Goal: Feedback & Contribution: Leave review/rating

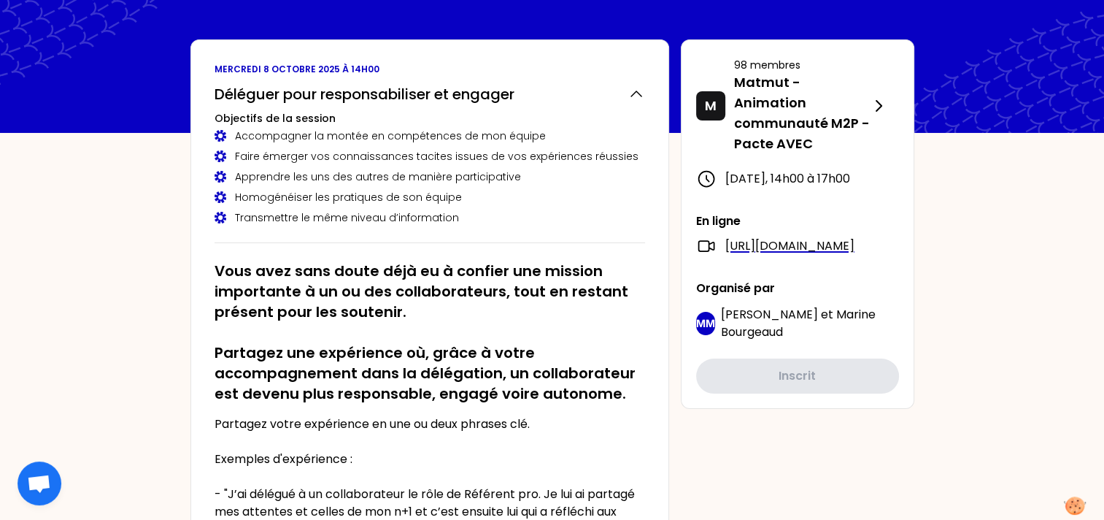
scroll to position [39, 0]
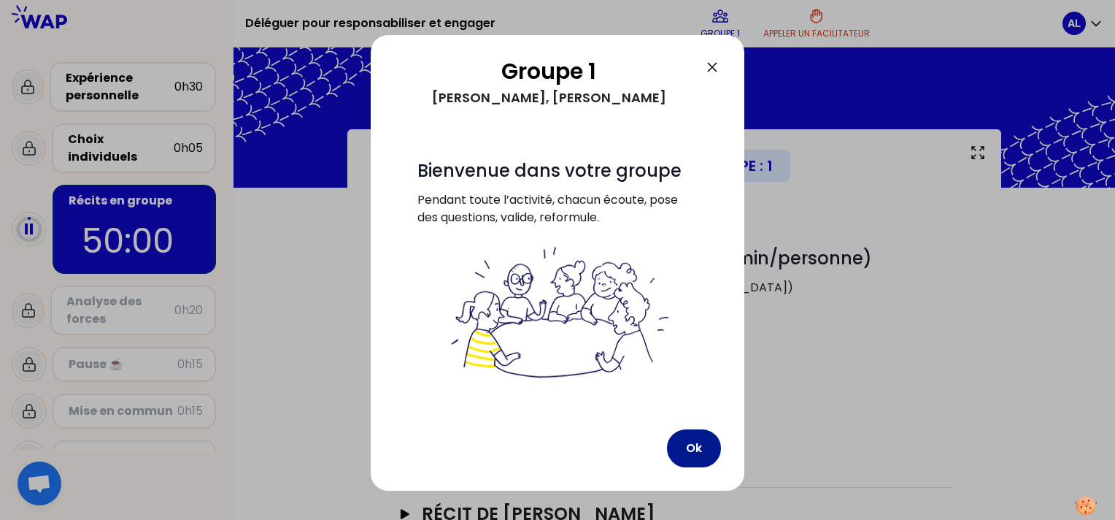
click at [698, 444] on button "Ok" at bounding box center [694, 448] width 54 height 38
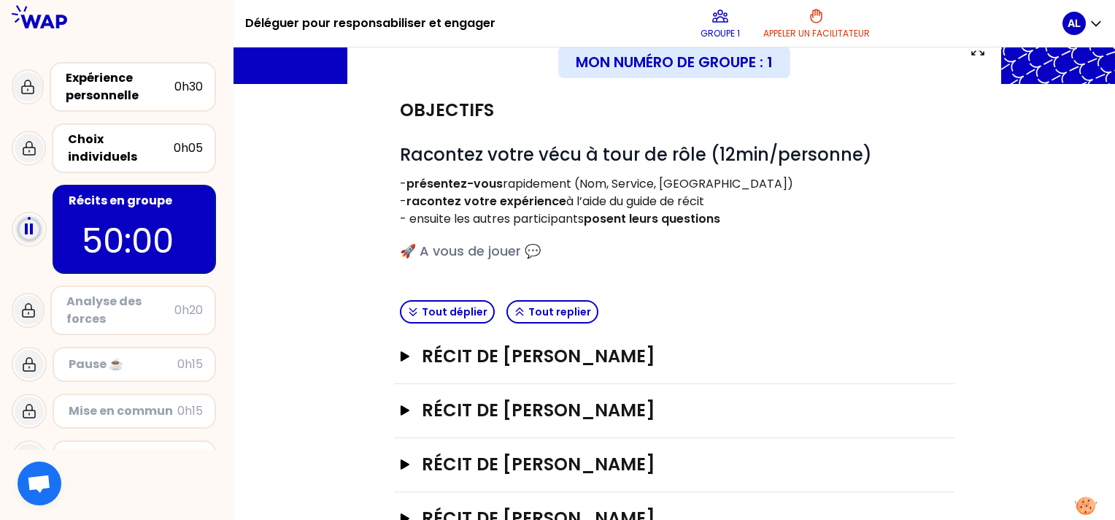
scroll to position [157, 0]
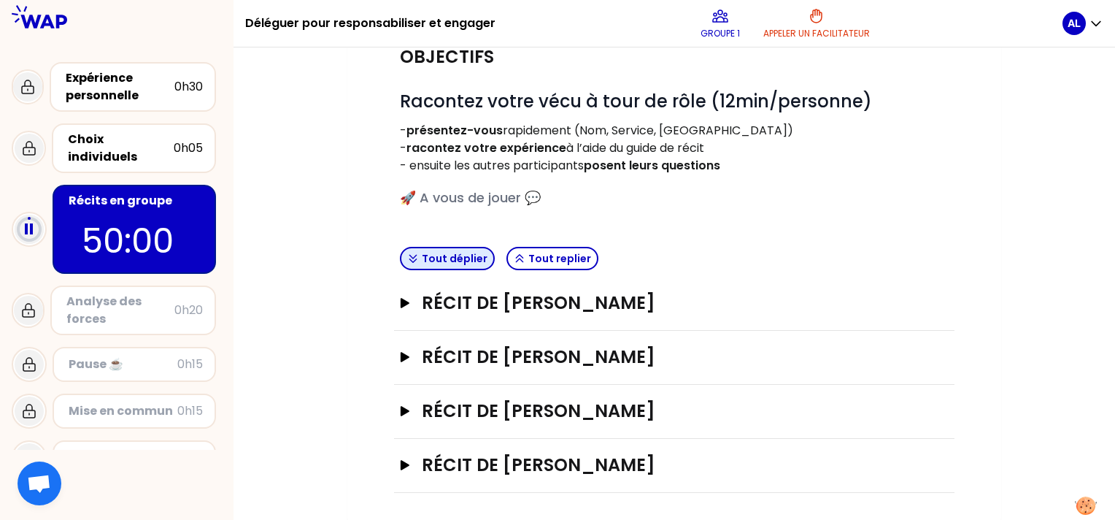
click at [468, 260] on button "Tout déplier" at bounding box center [447, 258] width 95 height 23
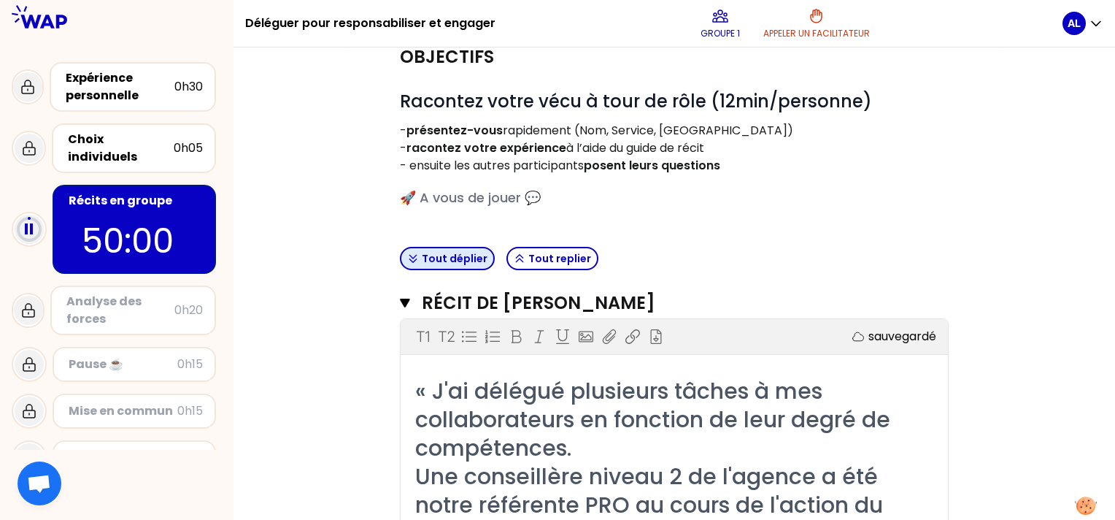
click at [468, 260] on button "Tout déplier" at bounding box center [447, 258] width 95 height 23
click at [436, 256] on button "Tout déplier" at bounding box center [447, 258] width 95 height 23
click at [407, 298] on icon "button" at bounding box center [404, 302] width 9 height 9
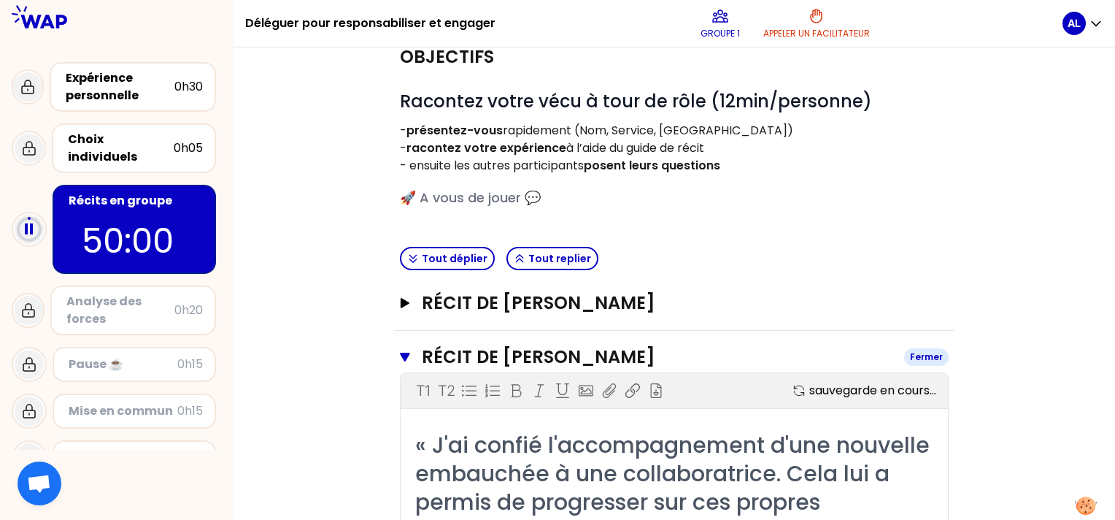
click at [401, 353] on icon "button" at bounding box center [404, 356] width 9 height 9
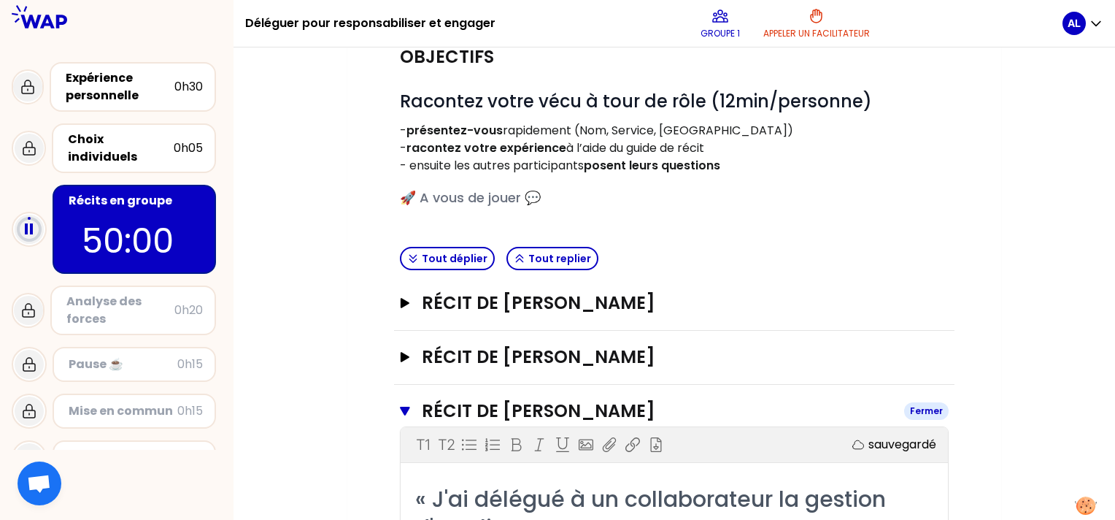
click at [404, 405] on icon "button" at bounding box center [405, 411] width 10 height 12
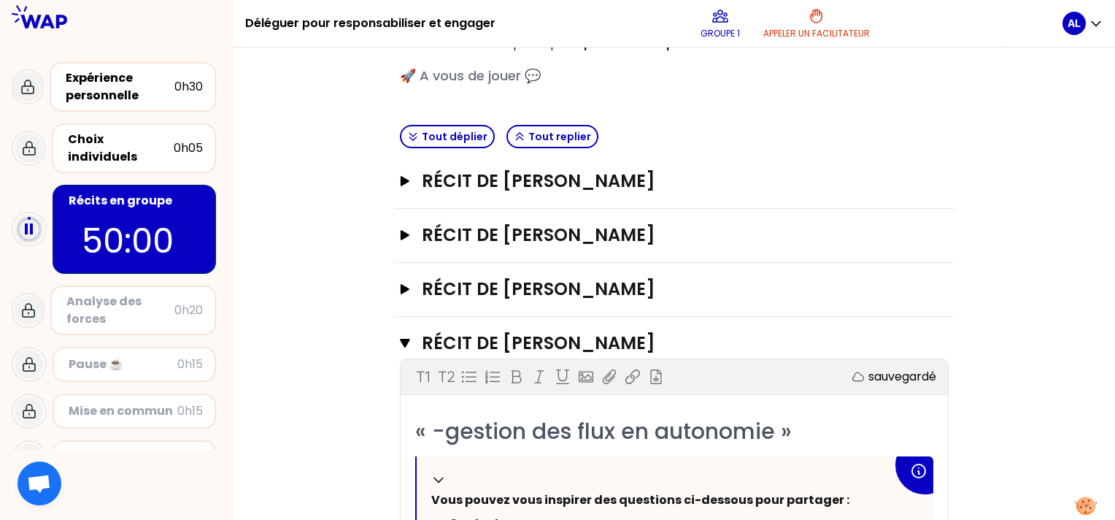
scroll to position [278, 0]
click at [405, 339] on icon "button" at bounding box center [404, 343] width 9 height 9
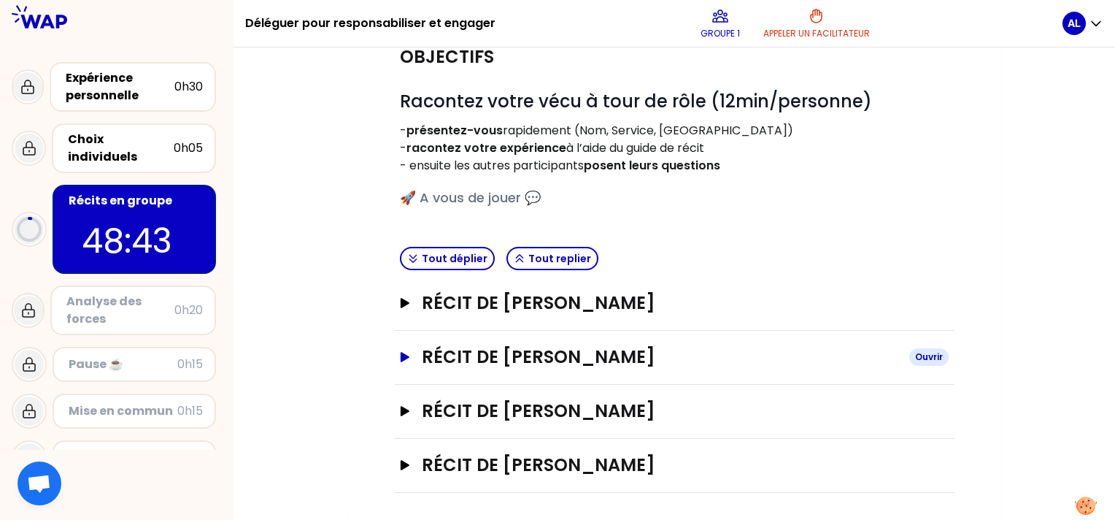
click at [402, 354] on icon "button" at bounding box center [405, 357] width 9 height 10
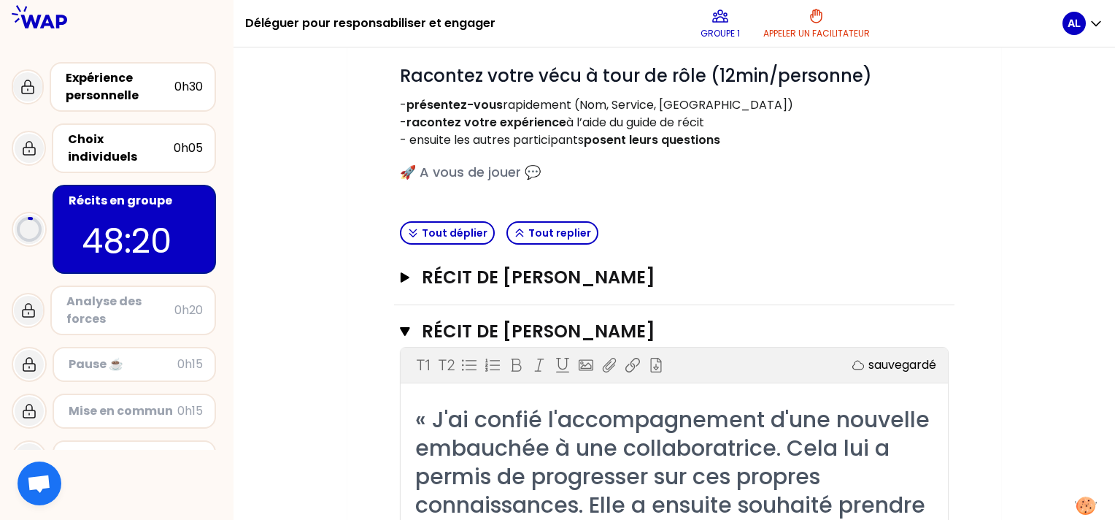
scroll to position [181, 0]
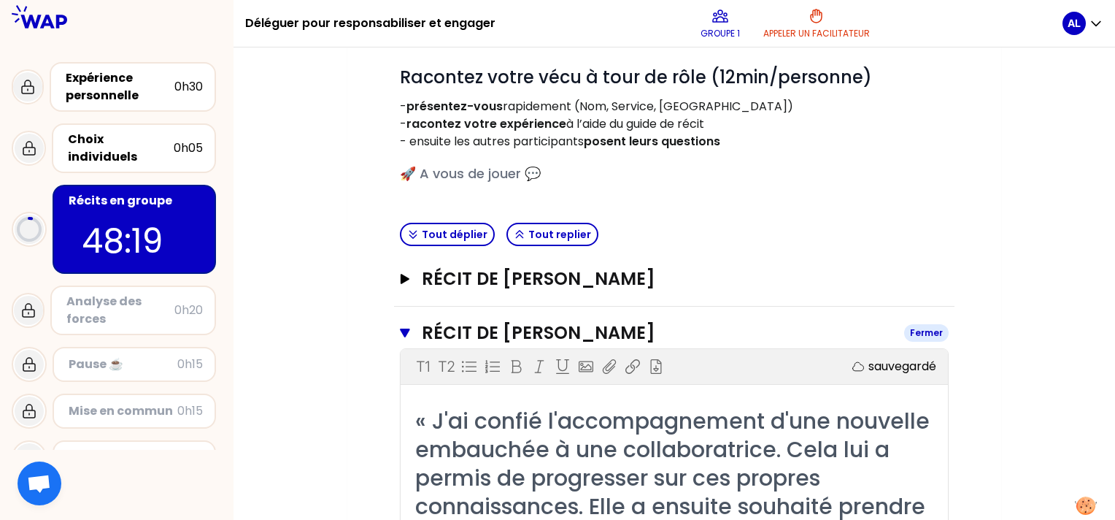
click at [404, 330] on icon "button" at bounding box center [404, 332] width 9 height 9
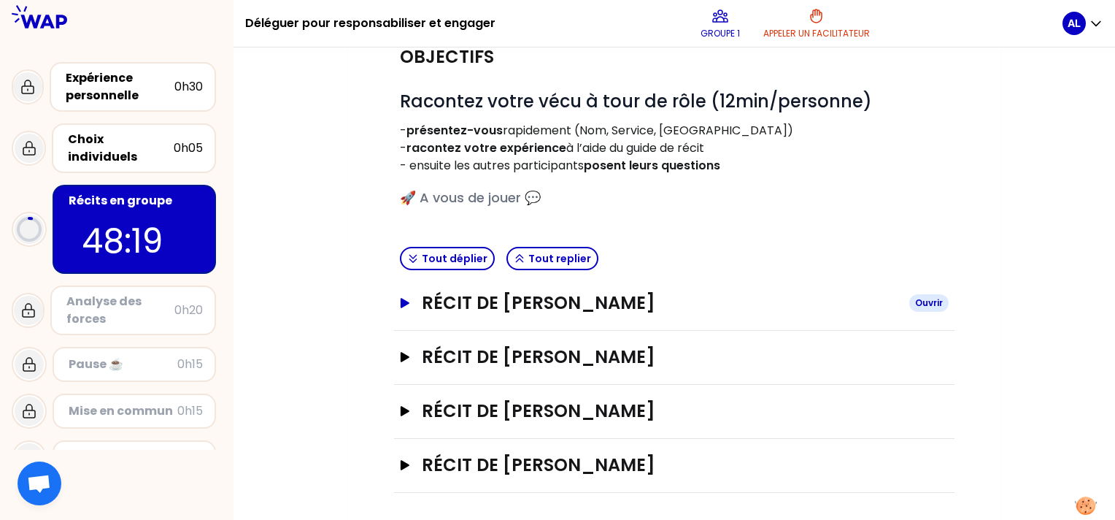
click at [400, 298] on icon "button" at bounding box center [405, 303] width 12 height 10
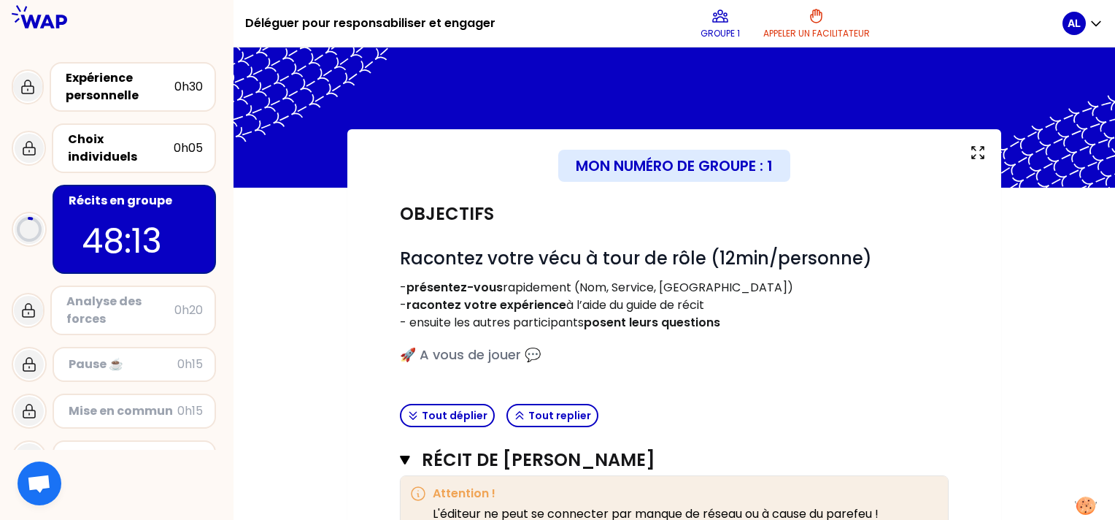
scroll to position [137, 0]
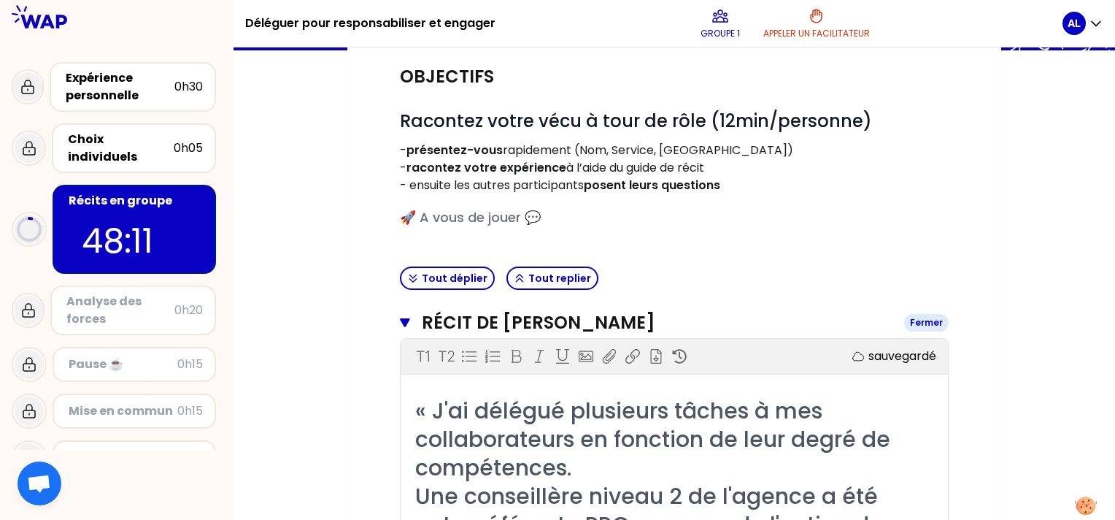
click at [406, 322] on icon "button" at bounding box center [404, 322] width 9 height 9
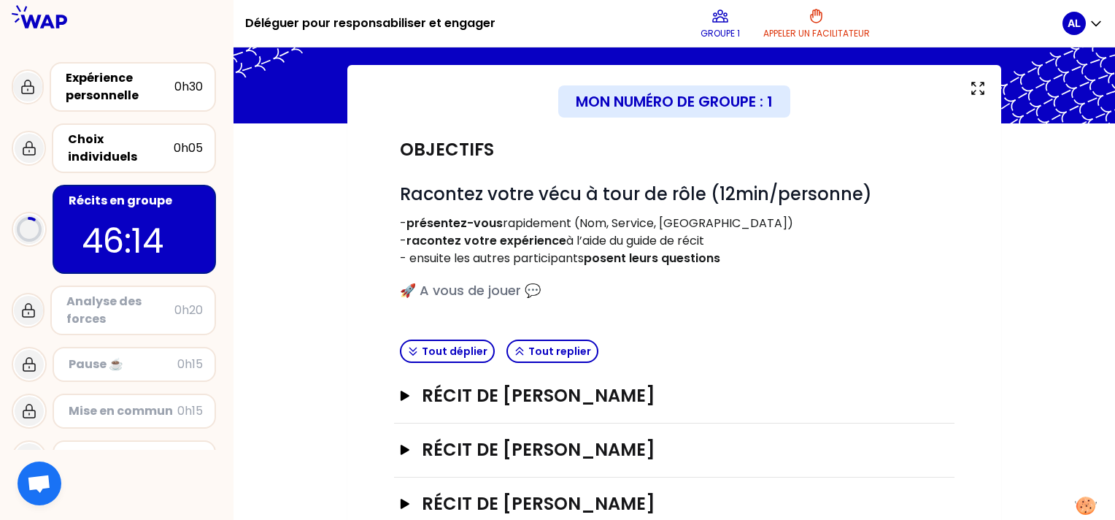
scroll to position [0, 0]
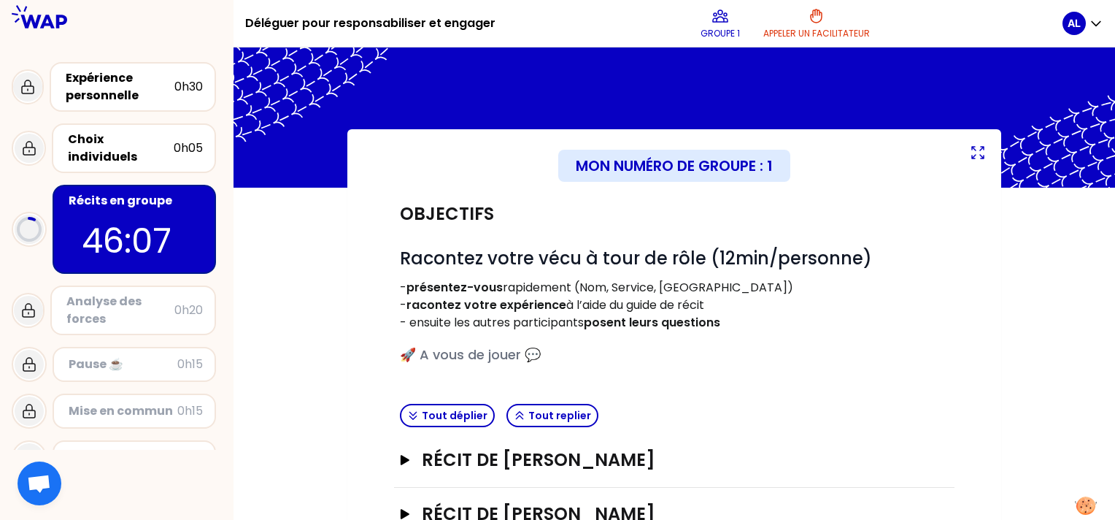
click at [981, 152] on icon at bounding box center [978, 153] width 18 height 18
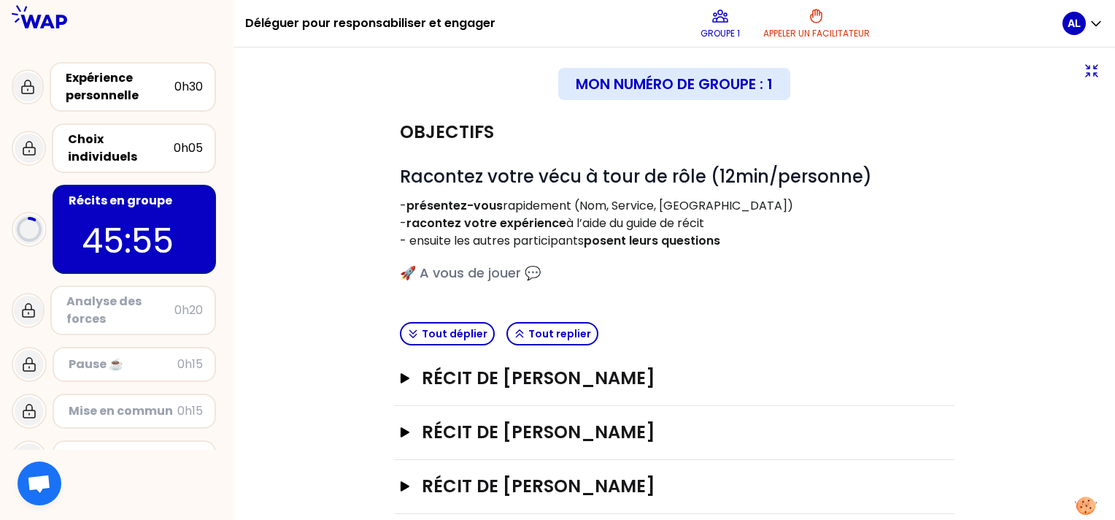
scroll to position [75, 0]
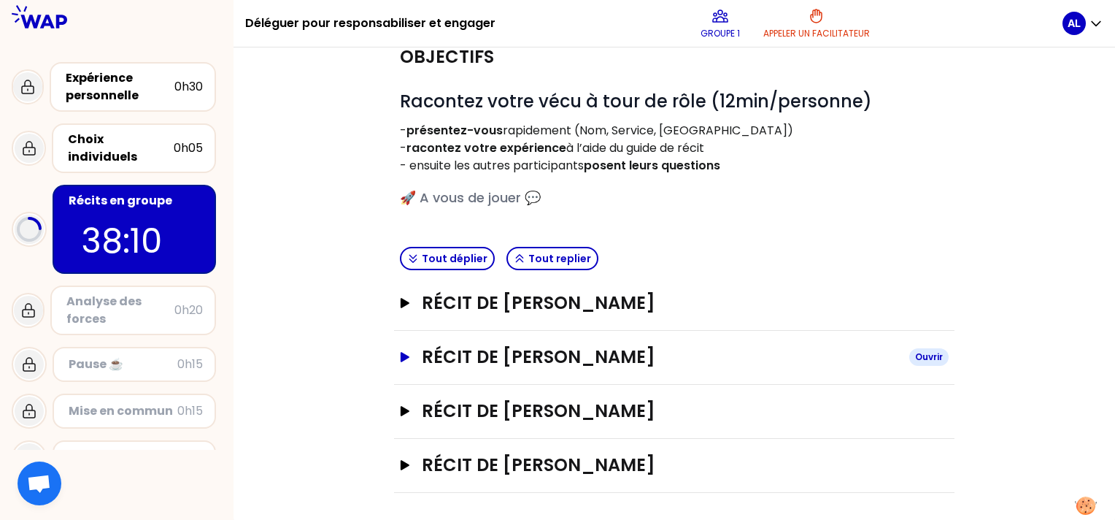
click at [403, 353] on icon "button" at bounding box center [405, 357] width 9 height 10
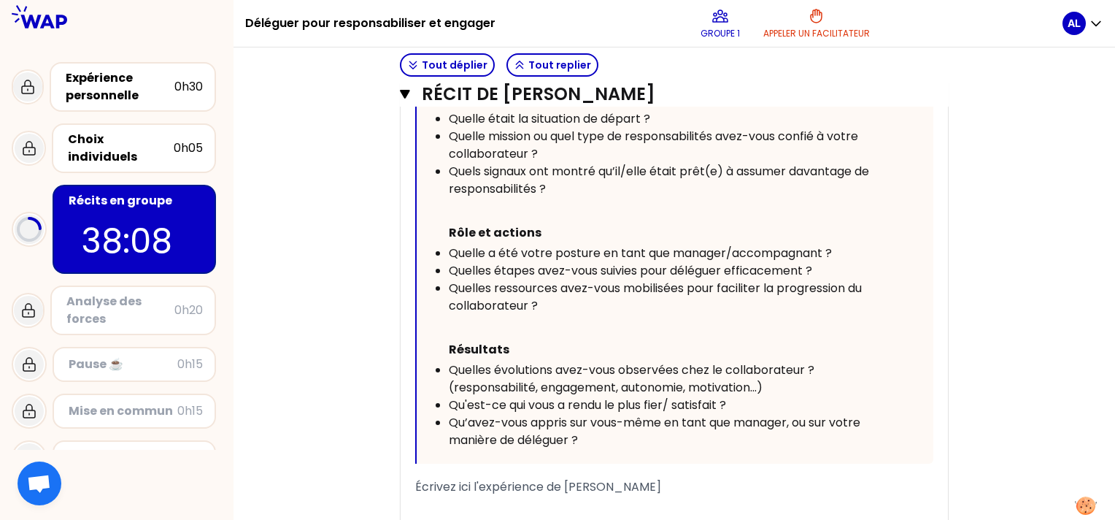
scroll to position [888, 0]
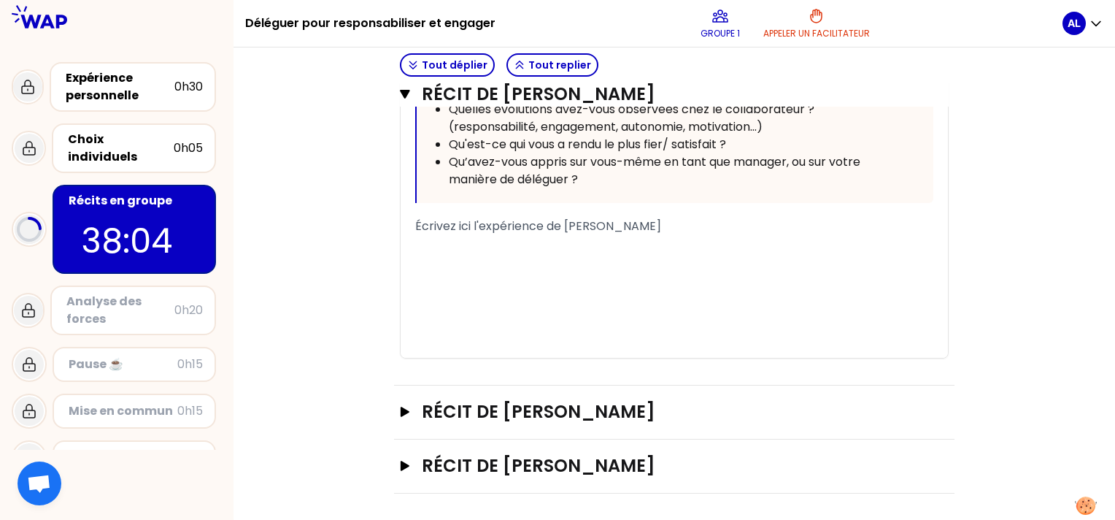
click at [489, 223] on span "Écrivez ici l'expérience de [PERSON_NAME]" at bounding box center [538, 225] width 246 height 17
click at [417, 225] on span "Écrivez ici l'expérience de [PERSON_NAME]" at bounding box center [538, 225] width 246 height 17
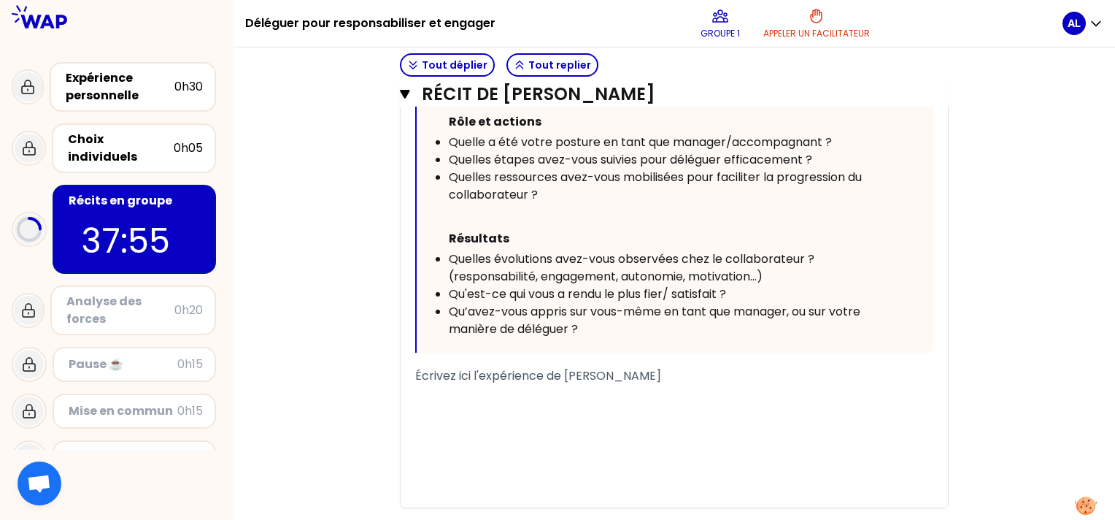
scroll to position [822, 0]
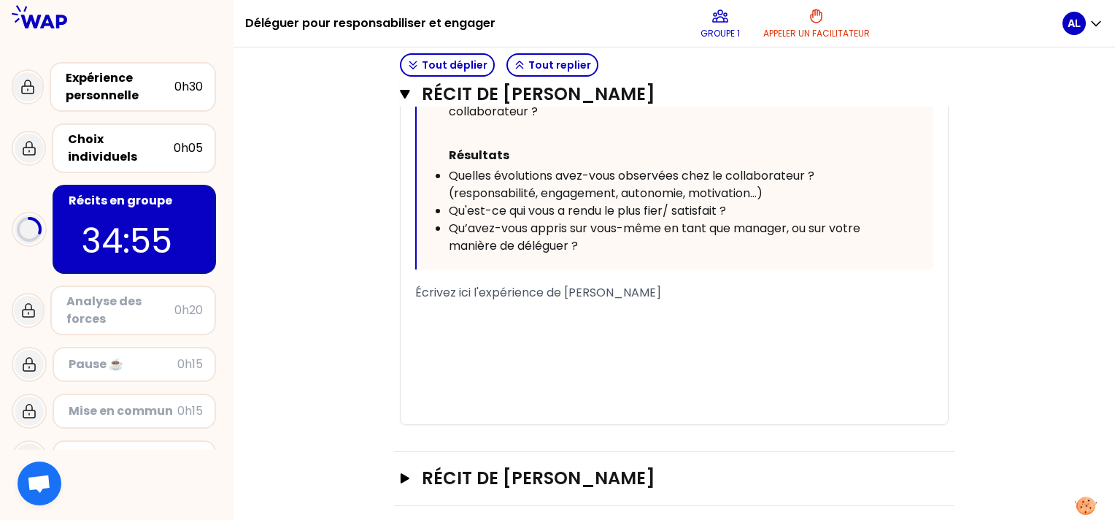
click at [415, 289] on span "Écrivez ici l'expérience de [PERSON_NAME]" at bounding box center [538, 292] width 246 height 17
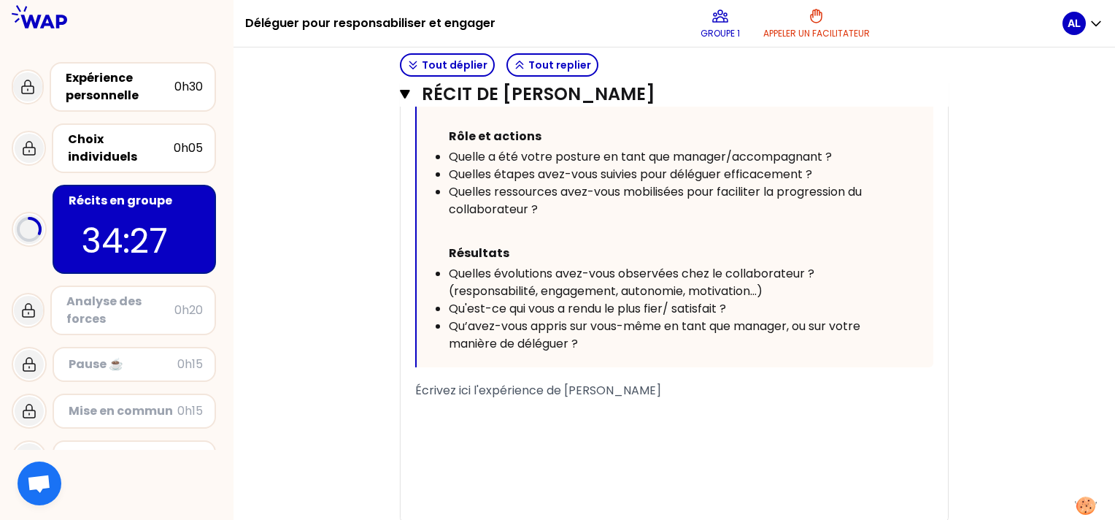
scroll to position [741, 0]
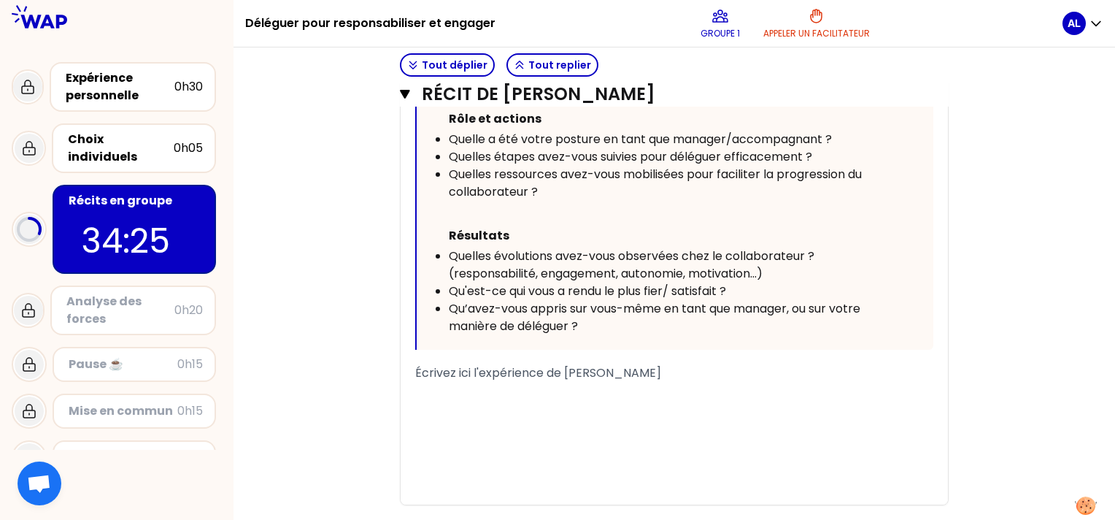
click at [425, 377] on span "Écrivez ici l'expérience de [PERSON_NAME]" at bounding box center [538, 372] width 246 height 17
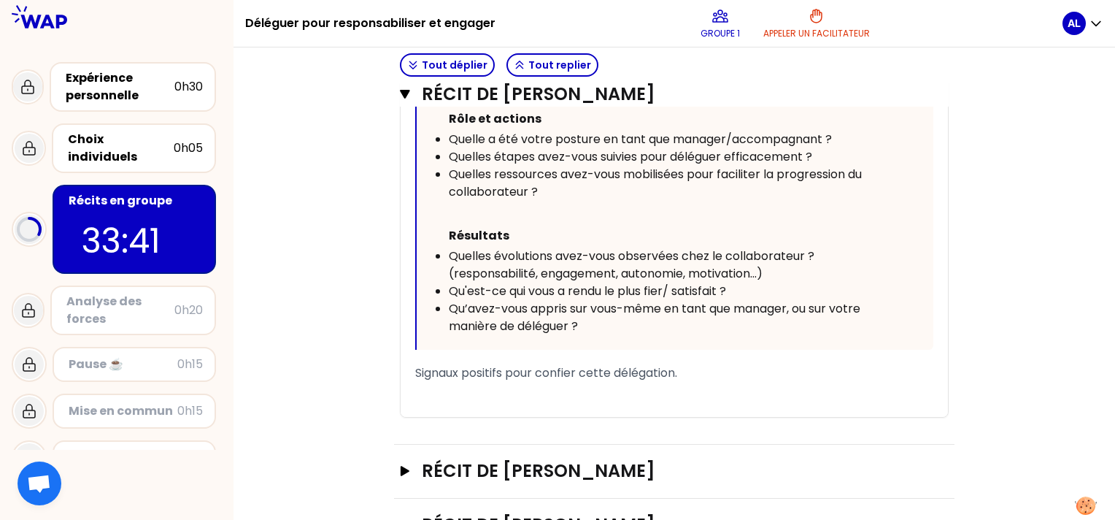
click at [686, 368] on div "Signaux positifs pour confier cette délégation." at bounding box center [674, 373] width 518 height 18
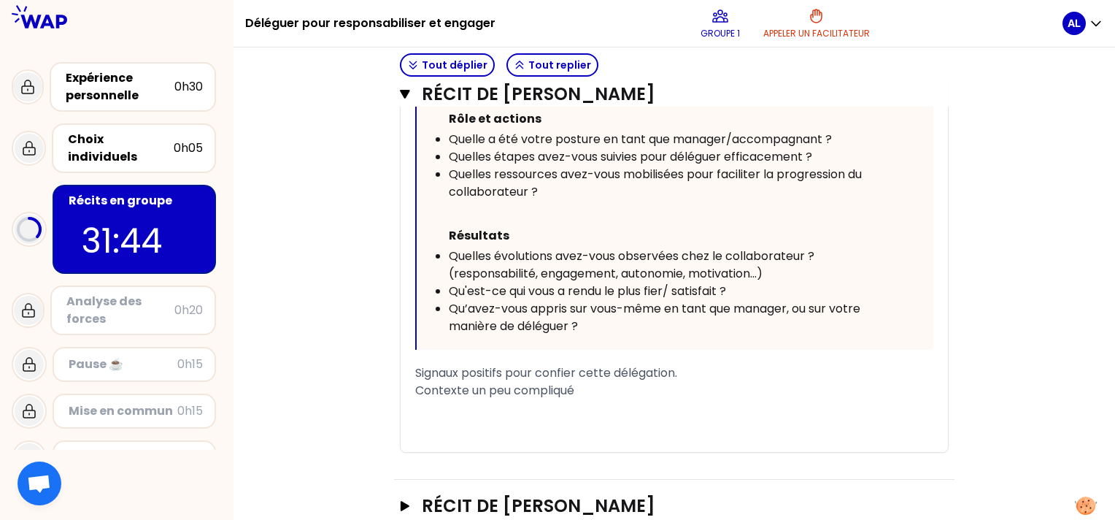
click at [600, 391] on div "Contexte un peu compliqué" at bounding box center [674, 391] width 518 height 18
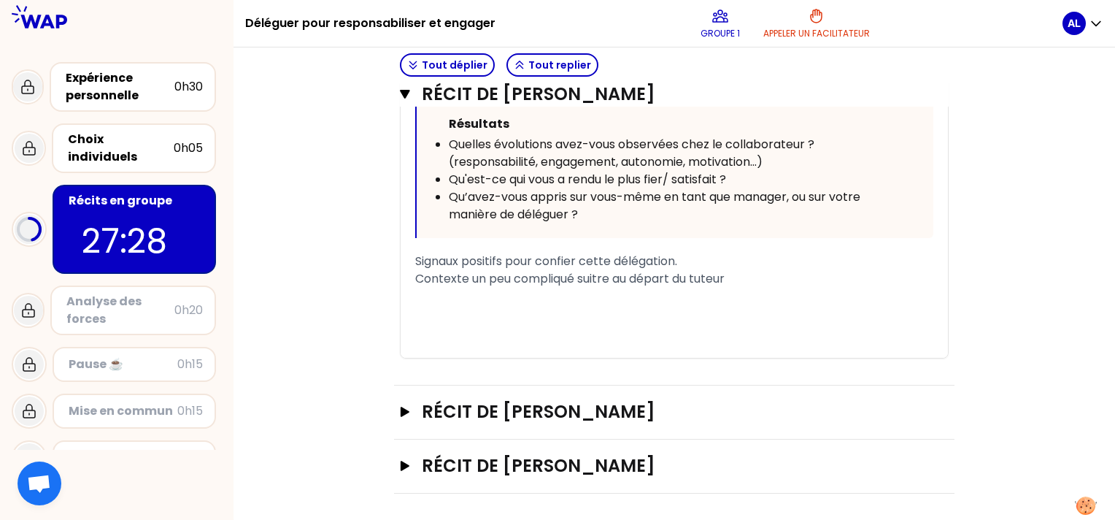
scroll to position [853, 0]
click at [404, 407] on icon "button" at bounding box center [405, 411] width 9 height 10
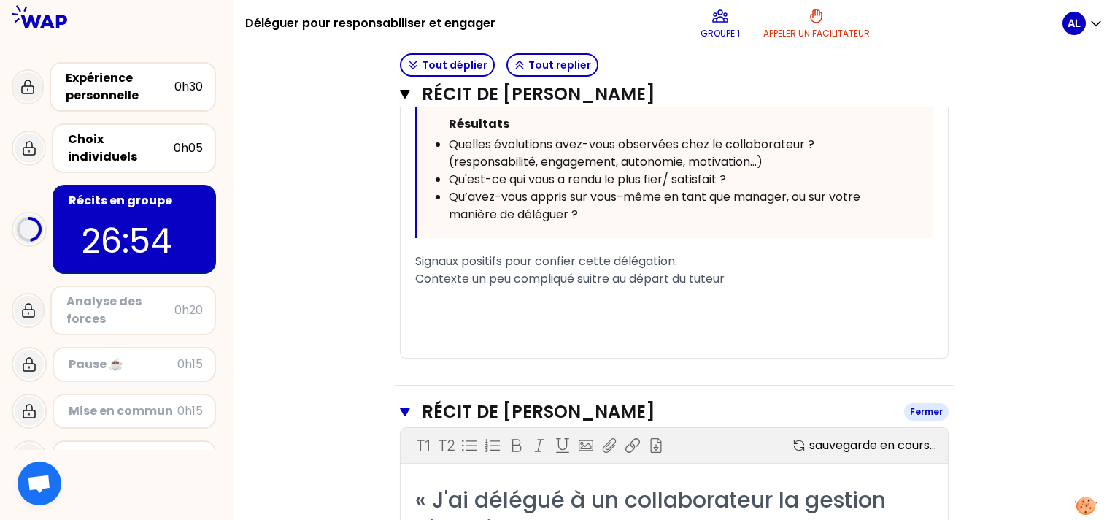
click at [404, 407] on icon "button" at bounding box center [404, 411] width 9 height 9
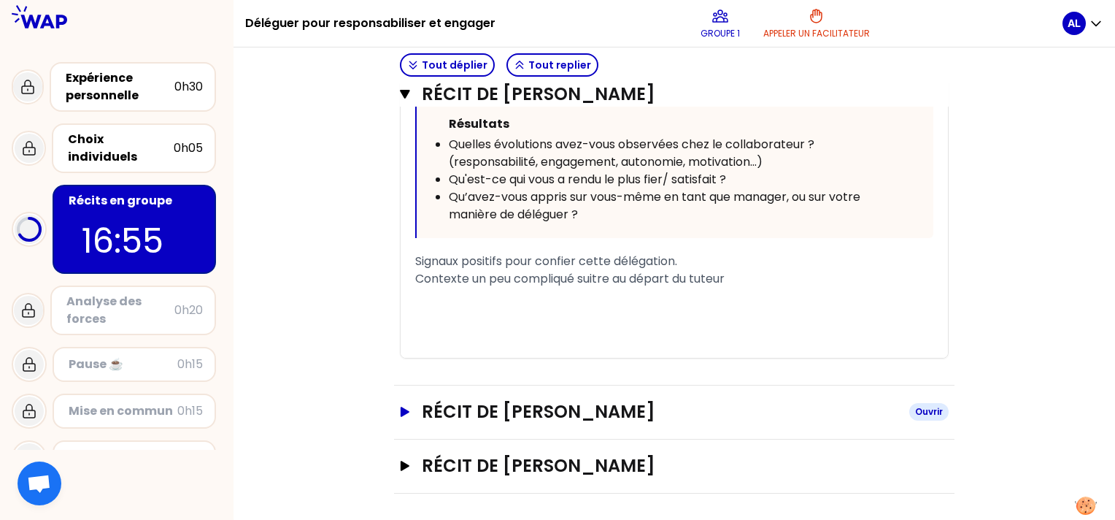
click at [406, 412] on icon "button" at bounding box center [405, 411] width 12 height 10
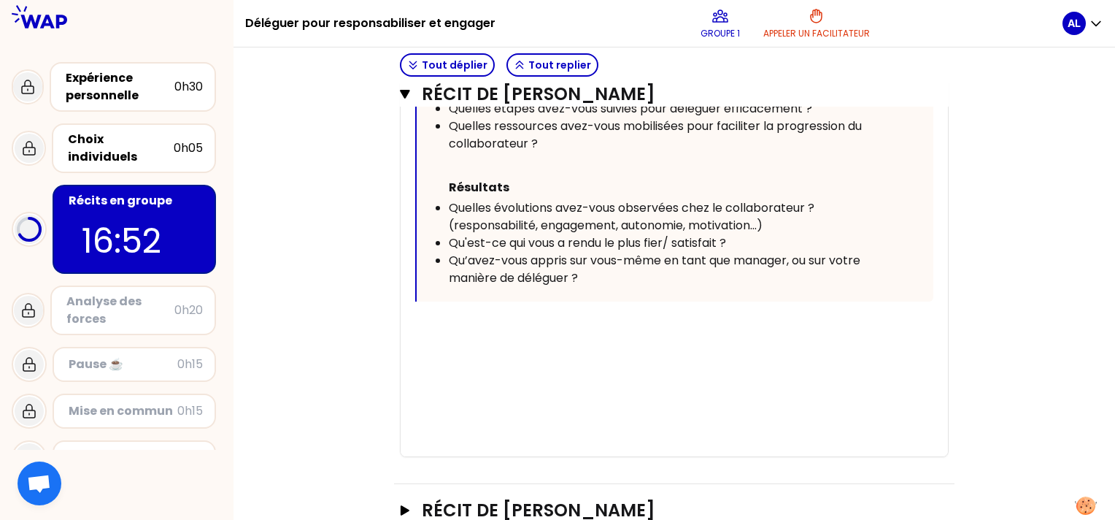
scroll to position [1751, 0]
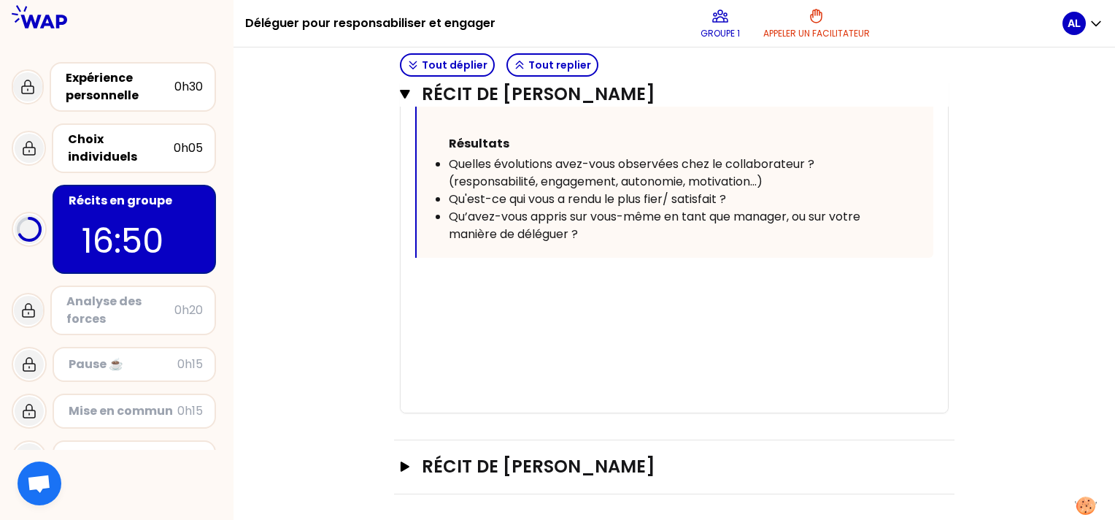
click at [429, 309] on div "﻿" at bounding box center [674, 316] width 518 height 18
click at [458, 277] on div "﻿" at bounding box center [674, 281] width 518 height 18
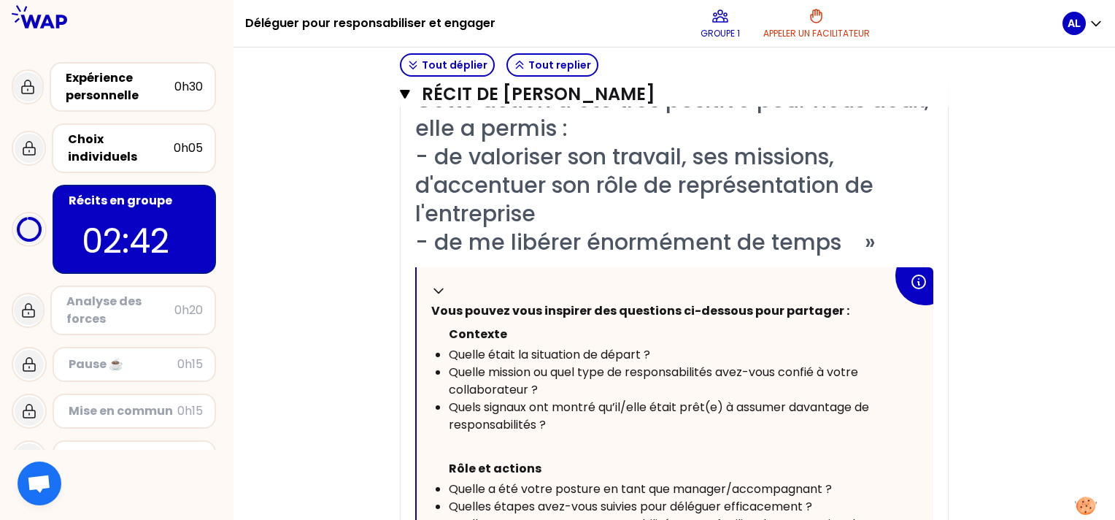
scroll to position [1746, 0]
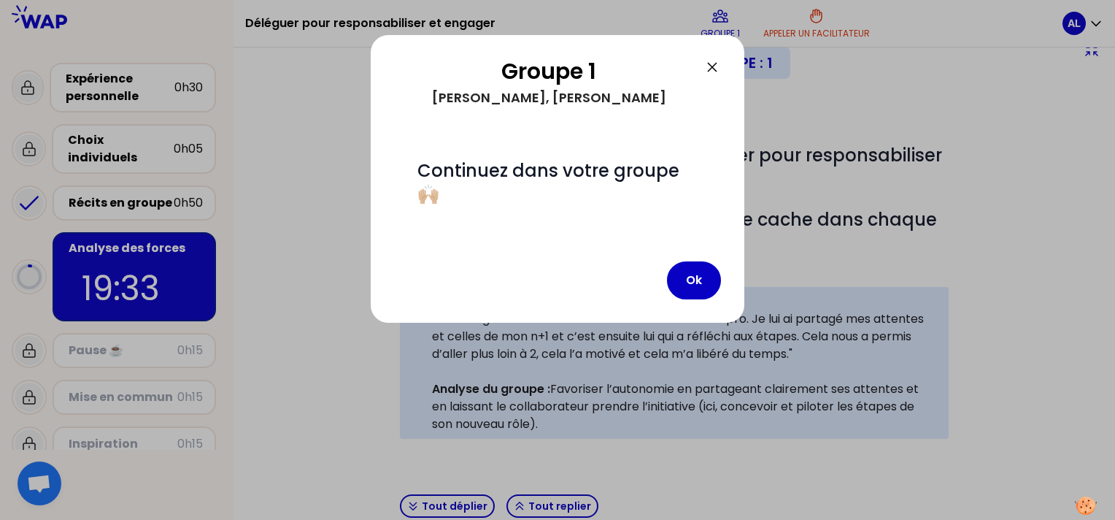
scroll to position [269, 0]
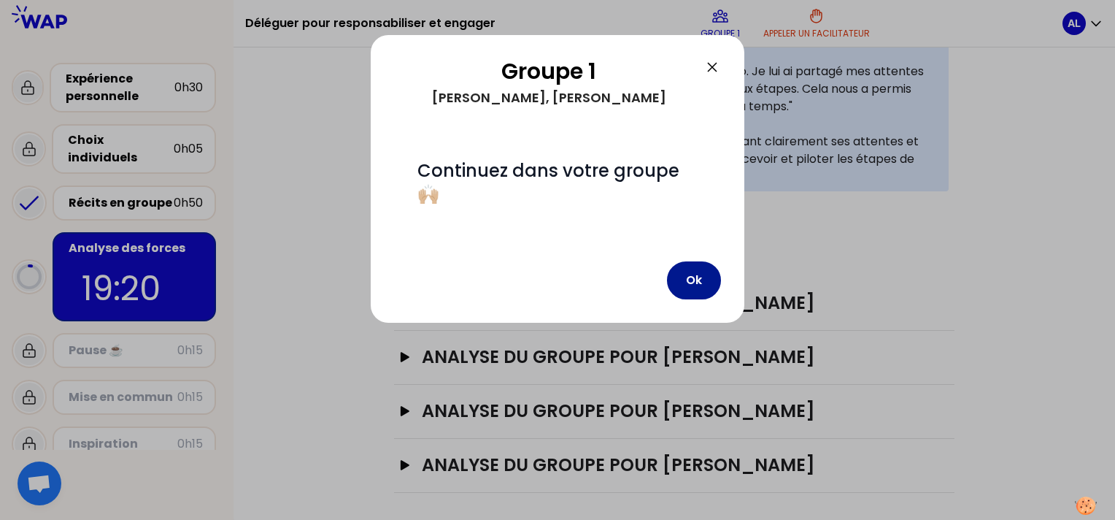
click at [698, 280] on button "Ok" at bounding box center [694, 280] width 54 height 38
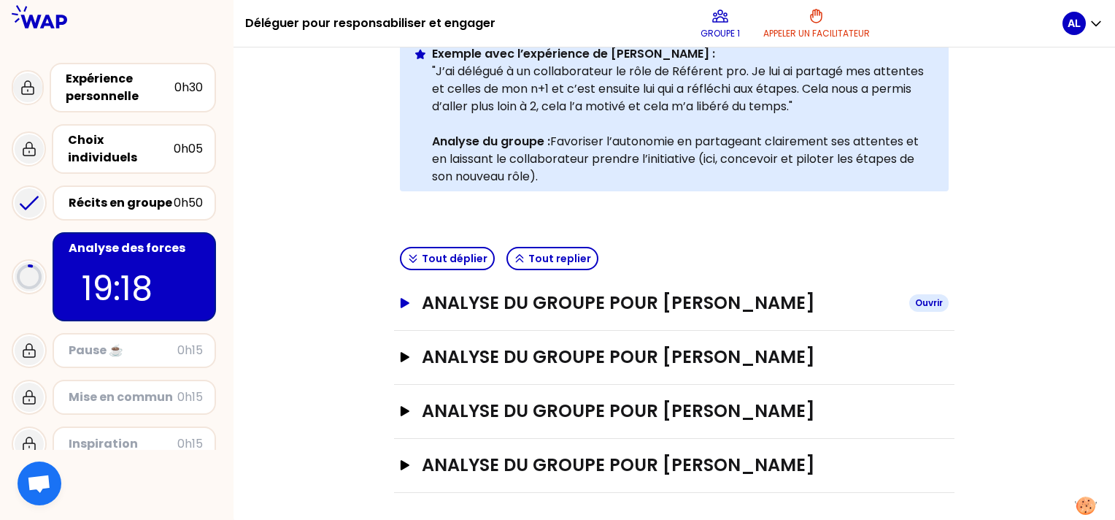
click at [401, 301] on icon "button" at bounding box center [405, 303] width 9 height 10
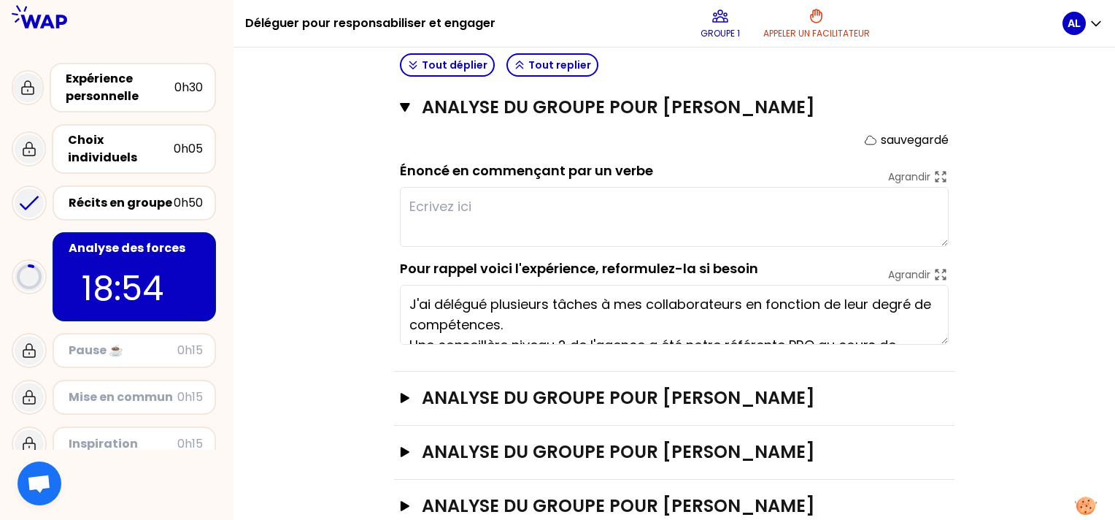
scroll to position [479, 0]
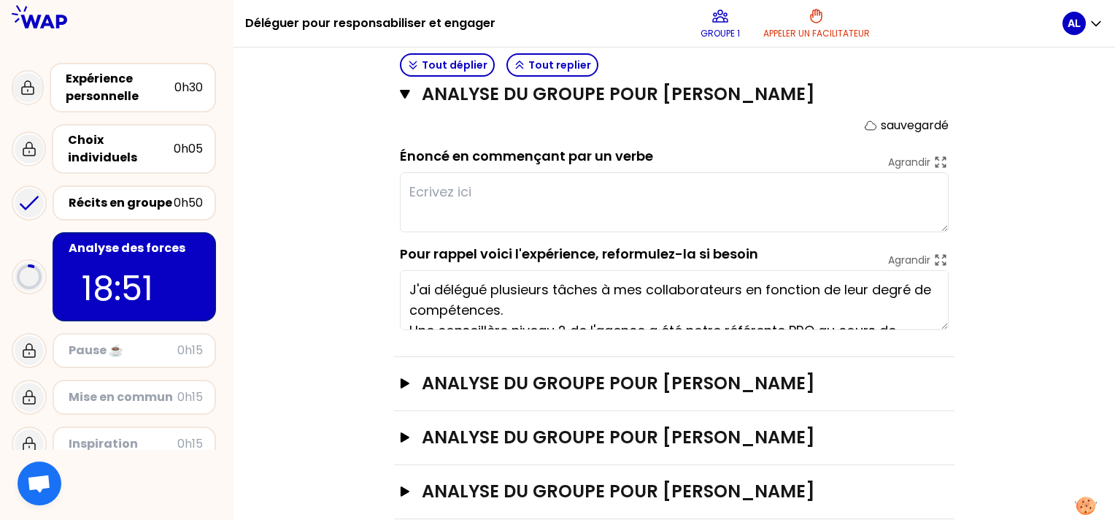
click at [558, 310] on textarea "J'ai délégué plusieurs tâches à mes collaborateurs en fonction de leur degré de…" at bounding box center [674, 300] width 549 height 60
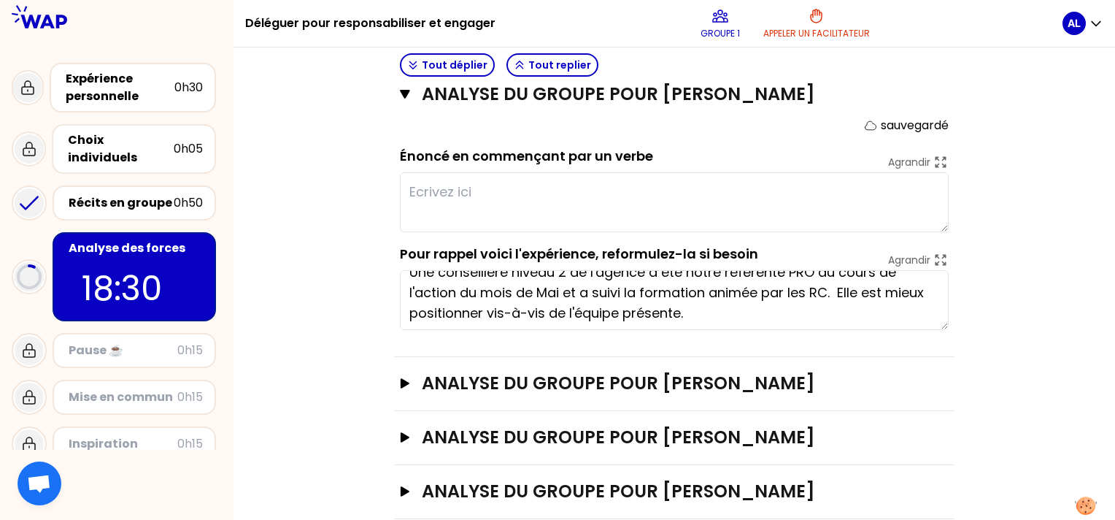
scroll to position [61, 0]
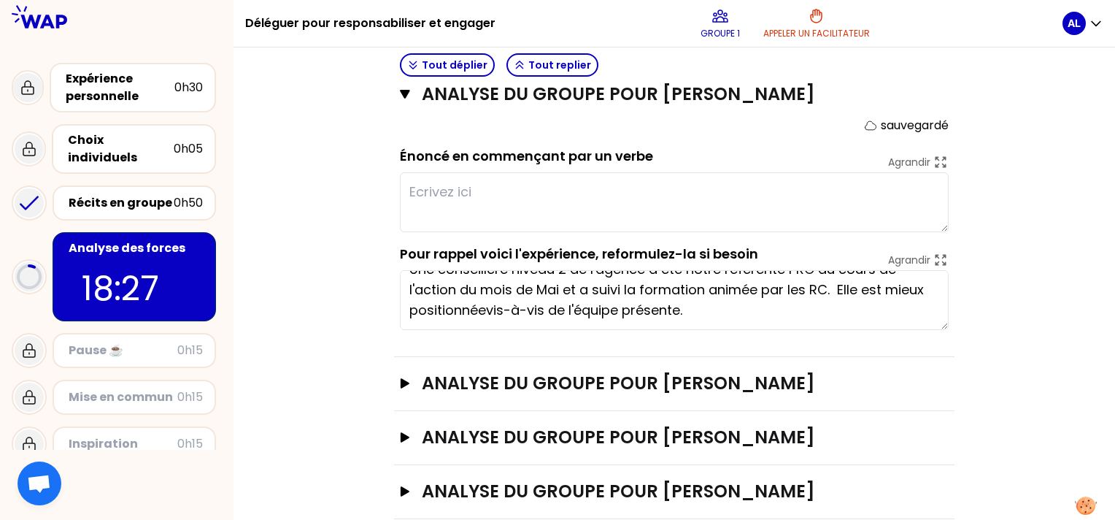
type textarea "J'ai délégué plusieurs tâches à mes collaborateurs en fonction de leur degré de…"
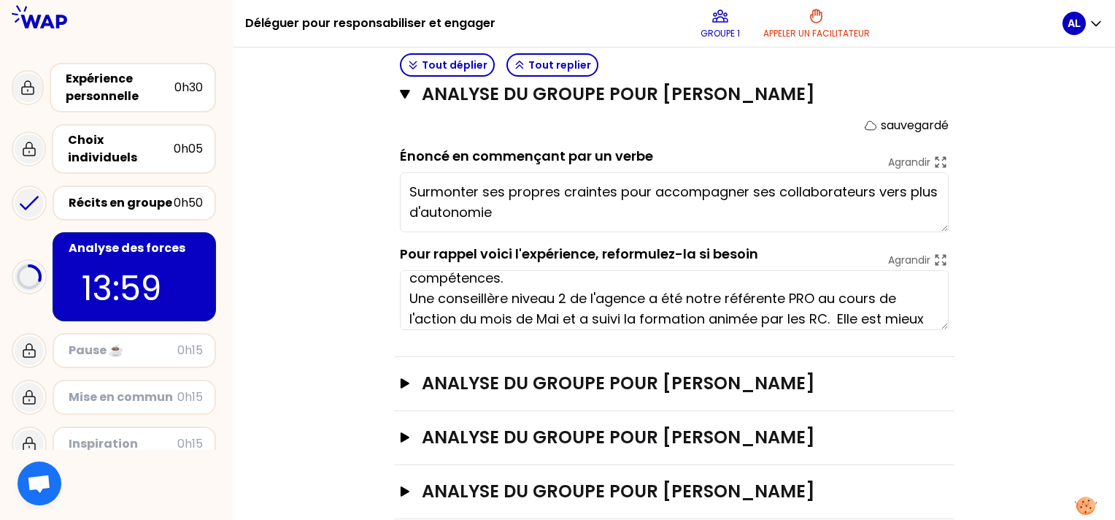
type textarea "Surmonter ses propres craintes pour accompagner ses collaborateurs vers plus d'…"
click at [536, 380] on h3 "ANALYSE DU GROUPE POUR [PERSON_NAME]" at bounding box center [660, 382] width 476 height 23
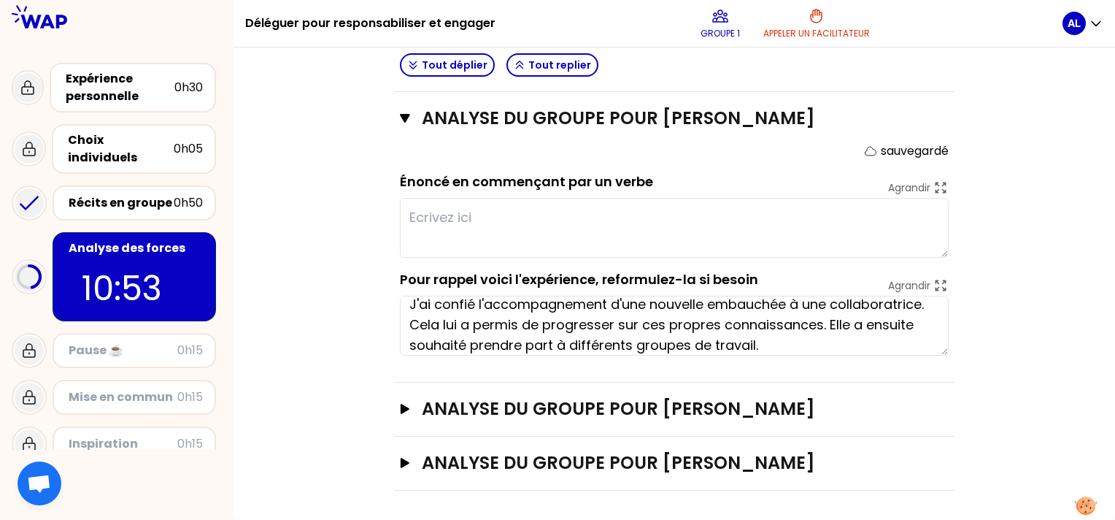
scroll to position [20, 0]
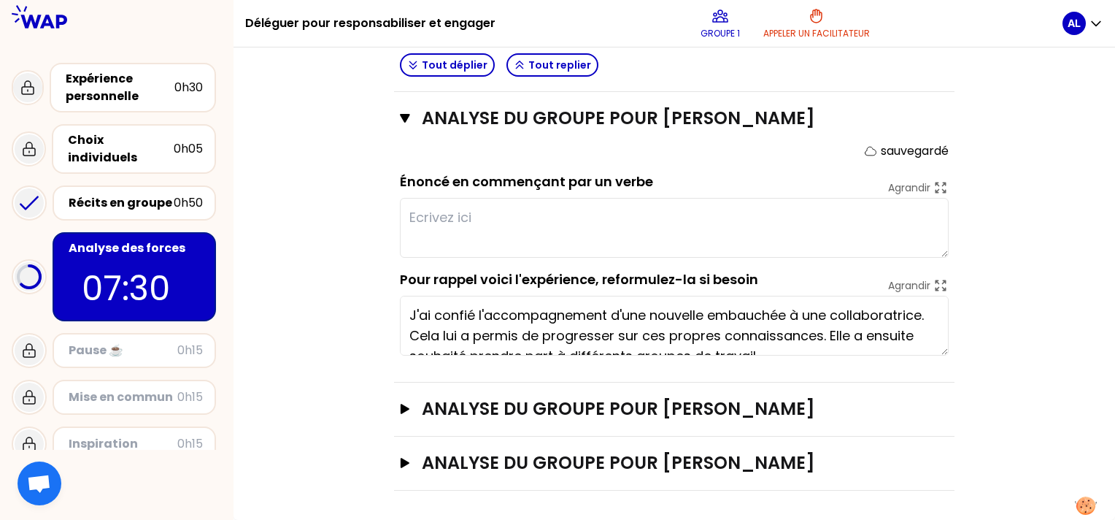
type textarea "D"
type textarea "N"
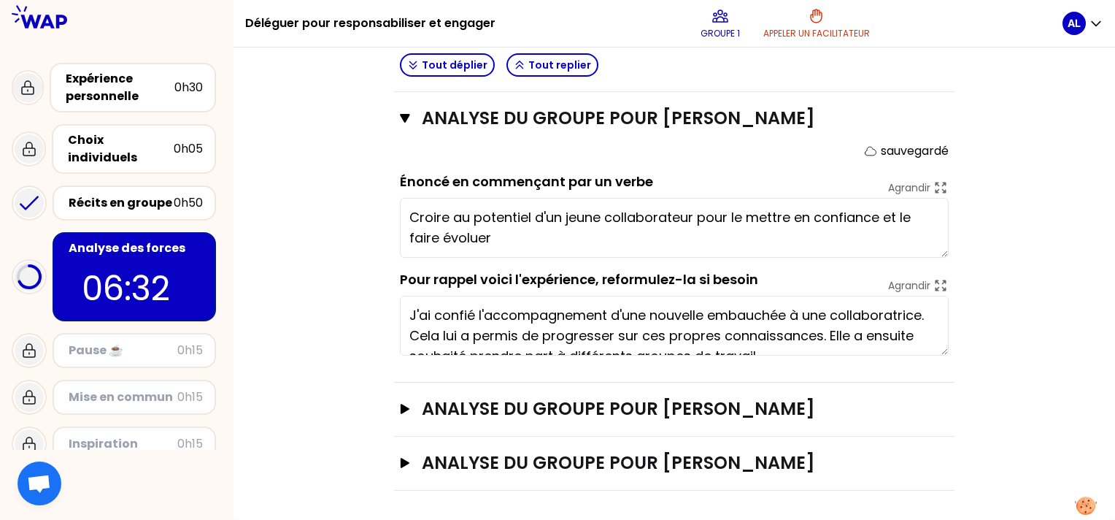
type textarea "Croire au potentiel d'un jeune collaborateur pour le mettre en confiance et le …"
click at [631, 406] on h3 "ANALYSE DU GROUPE POUR [PERSON_NAME]" at bounding box center [660, 408] width 476 height 23
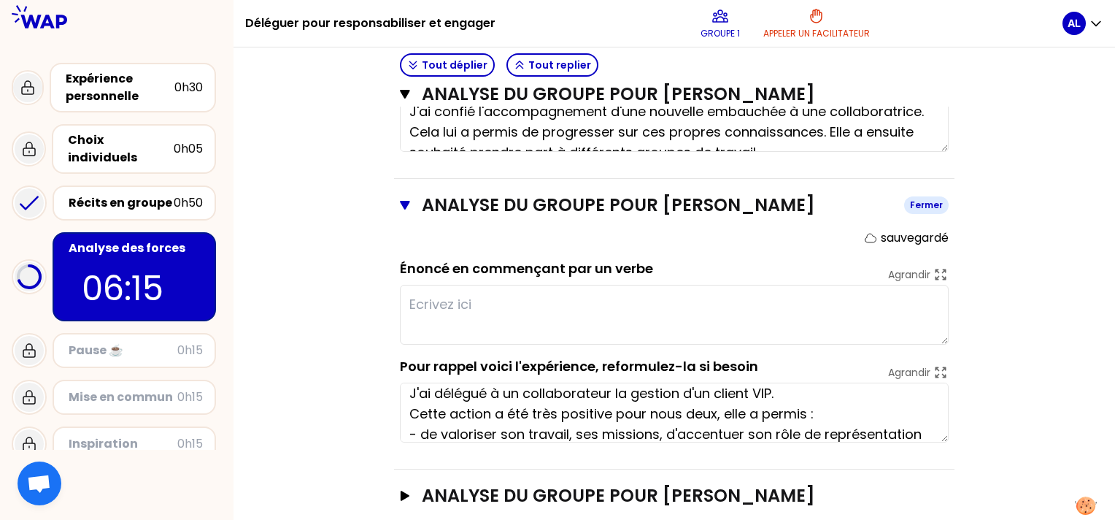
scroll to position [10, 0]
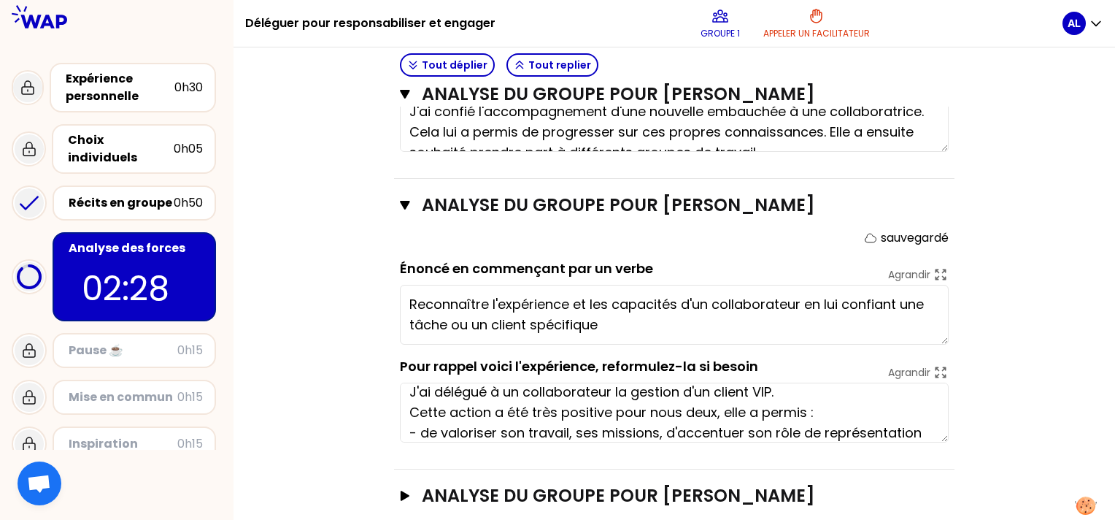
type textarea "Reconnaître l'expérience et les capacités d'un collaborateur en lui confiant un…"
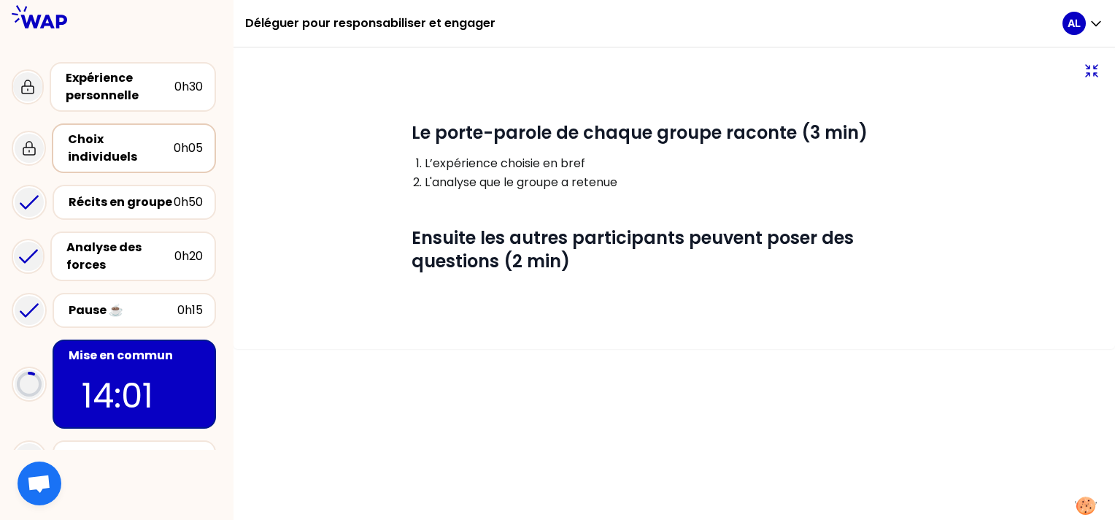
click at [142, 146] on div "Choix individuels" at bounding box center [121, 148] width 106 height 35
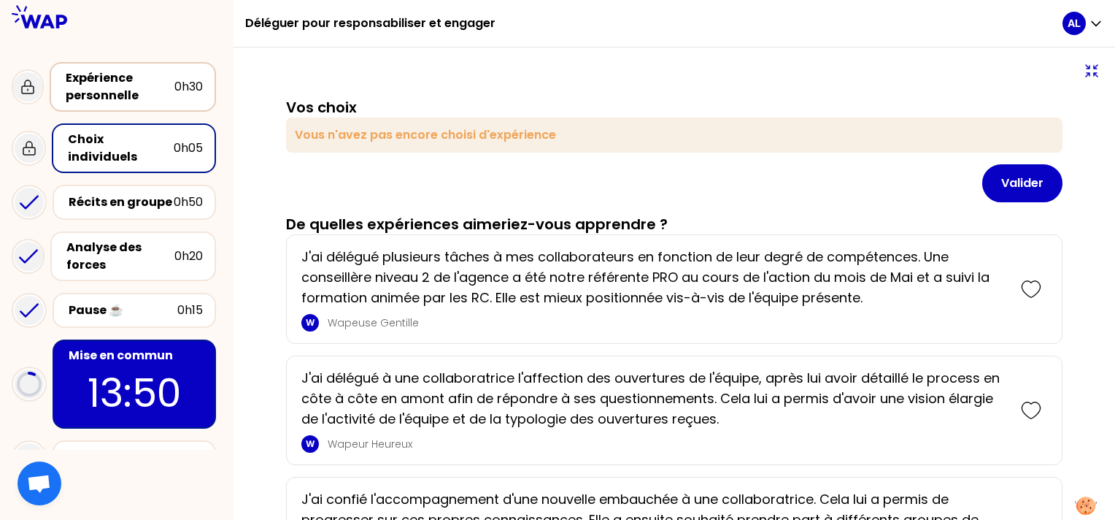
click at [154, 91] on div "Expérience personnelle" at bounding box center [120, 86] width 109 height 35
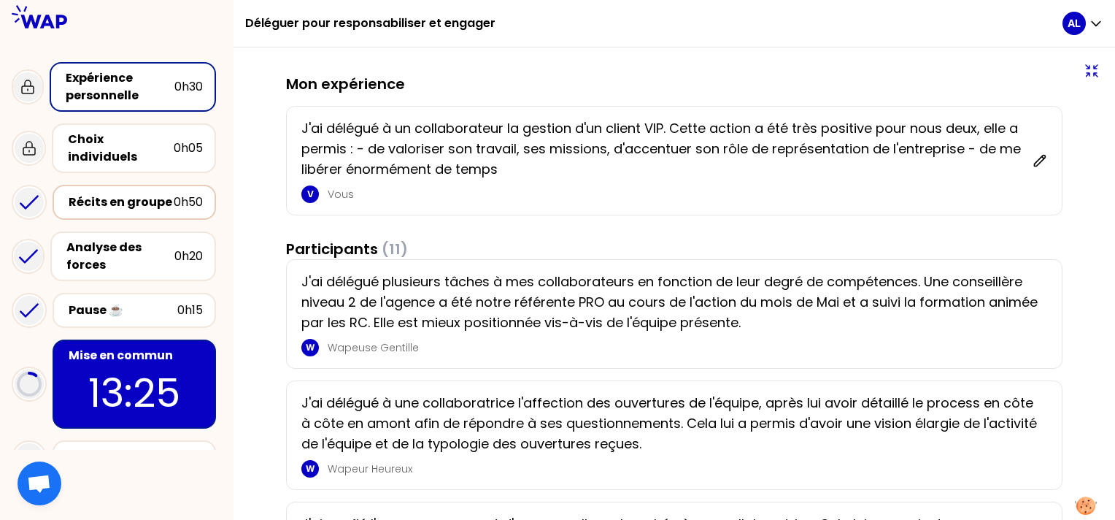
click at [143, 193] on div "Récits en groupe" at bounding box center [121, 202] width 105 height 18
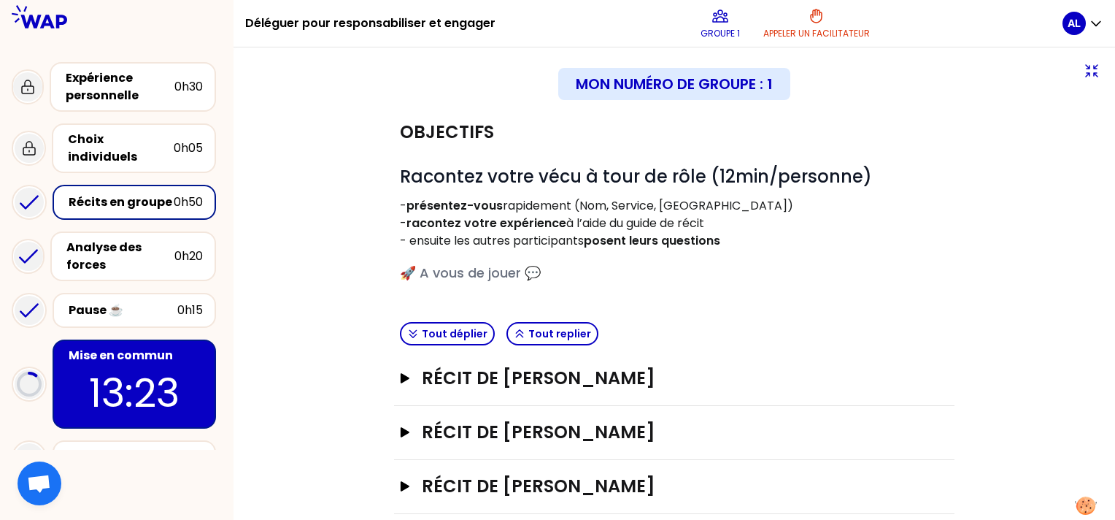
scroll to position [75, 0]
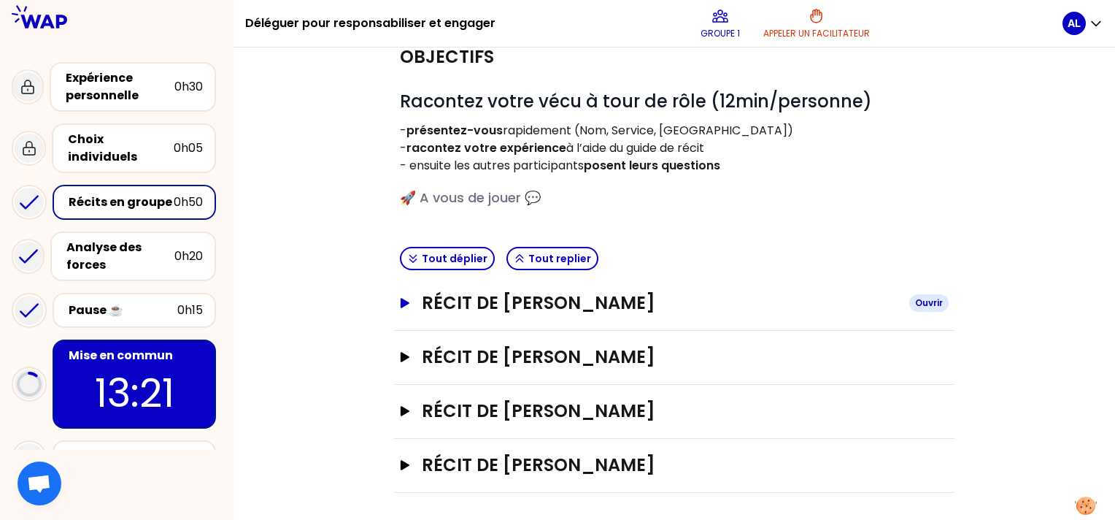
click at [450, 303] on h3 "Récit de [PERSON_NAME]" at bounding box center [660, 302] width 476 height 23
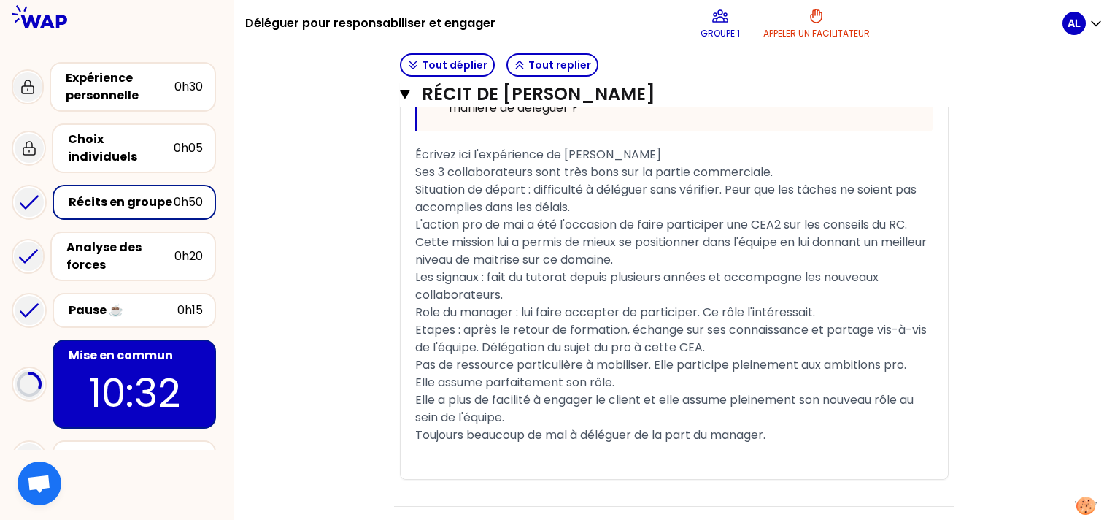
scroll to position [1166, 0]
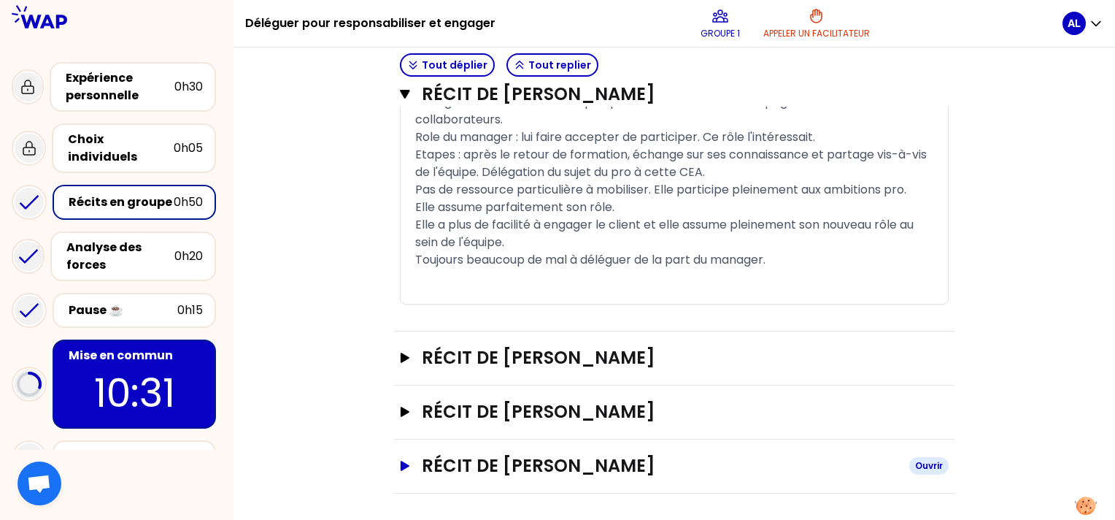
click at [470, 463] on h3 "Récit de [PERSON_NAME]" at bounding box center [660, 465] width 476 height 23
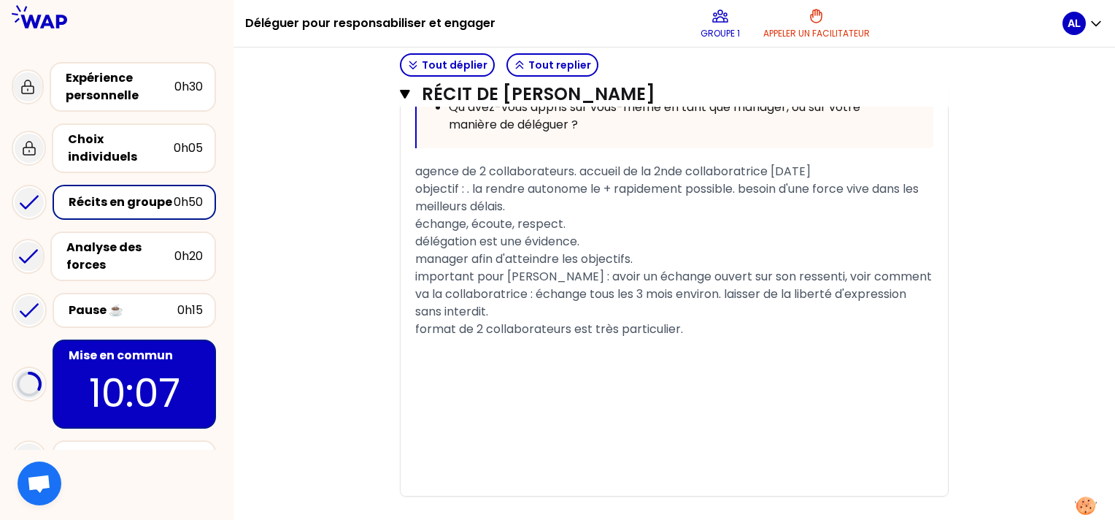
scroll to position [2075, 0]
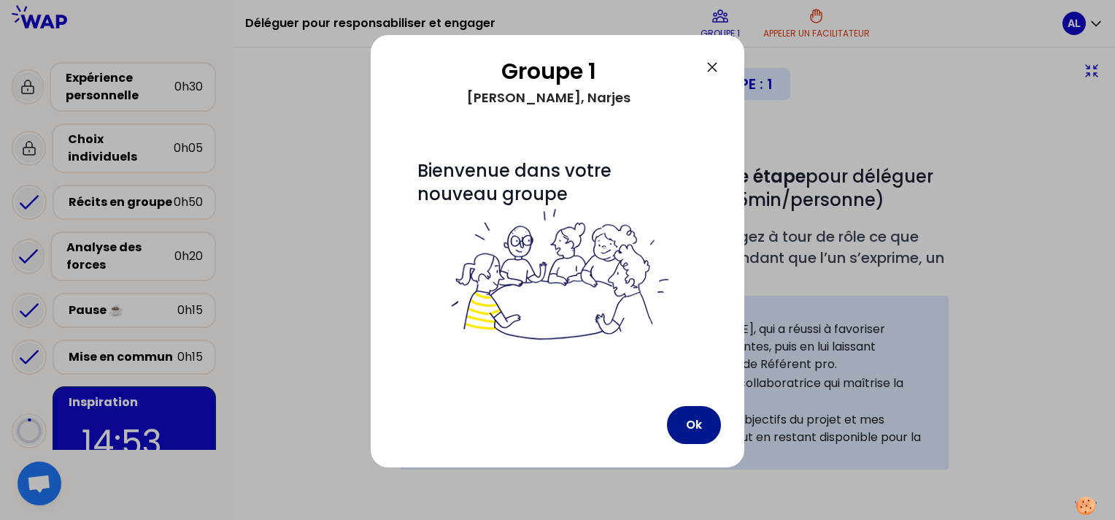
click at [690, 422] on button "Ok" at bounding box center [694, 425] width 54 height 38
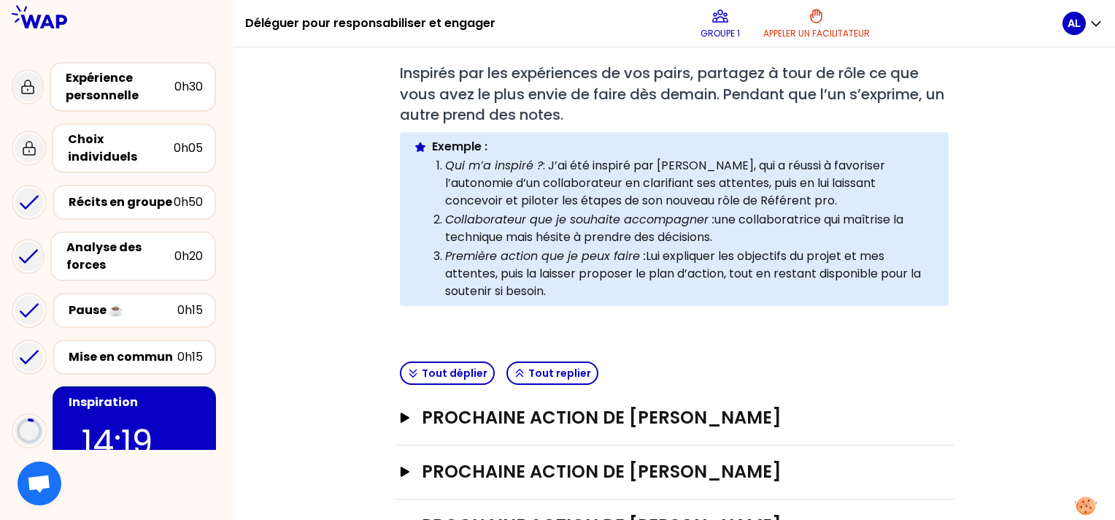
scroll to position [223, 0]
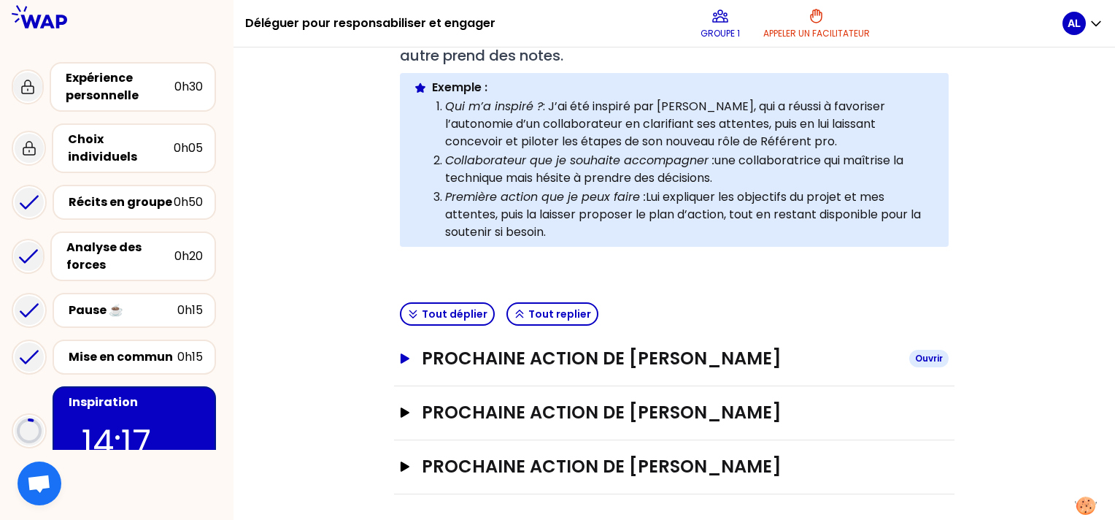
click at [406, 355] on icon "button" at bounding box center [405, 358] width 9 height 10
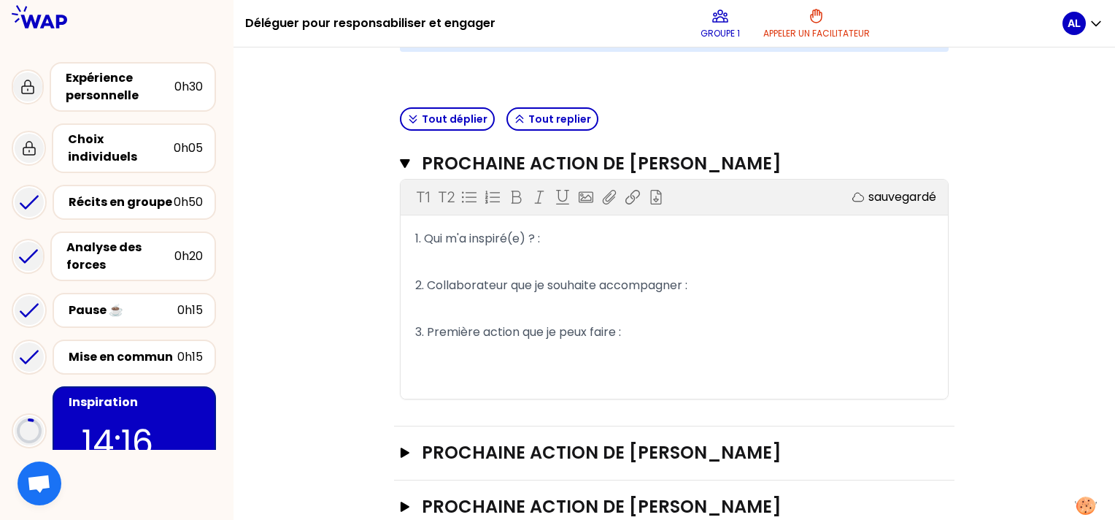
scroll to position [429, 0]
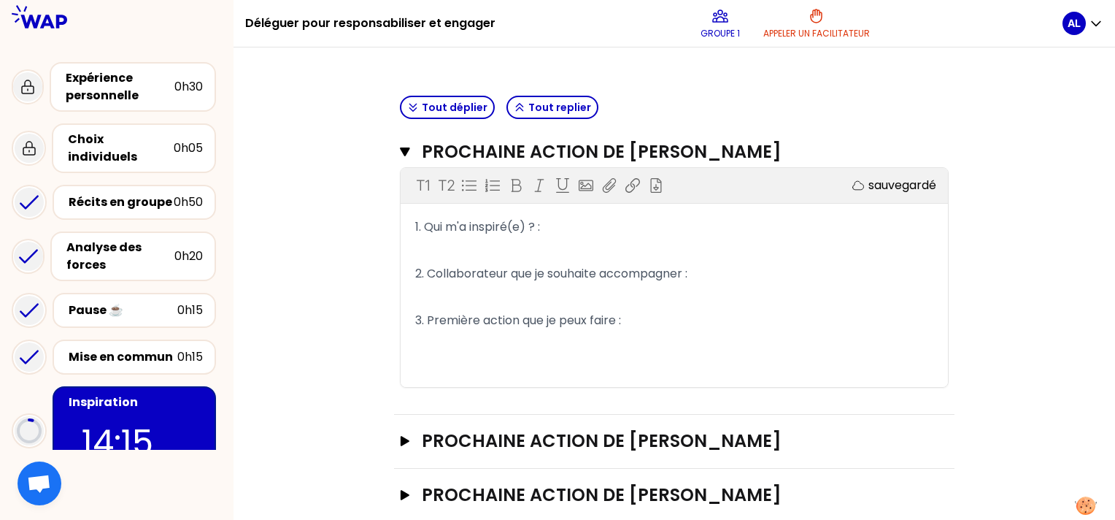
click at [555, 223] on p "1. Qui m'a inspiré(e) ? :" at bounding box center [674, 226] width 518 height 23
click at [566, 219] on p "1. Qui m'a inspiré(e) ? :" at bounding box center [674, 226] width 518 height 23
click at [560, 220] on p "1. Qui m'a inspiré(e) ? :" at bounding box center [674, 226] width 518 height 23
click at [724, 279] on p "2. Collaborateur que je souhaite accompagner :" at bounding box center [674, 273] width 518 height 23
click at [657, 317] on p "3. Première action que je peux faire :" at bounding box center [674, 320] width 518 height 23
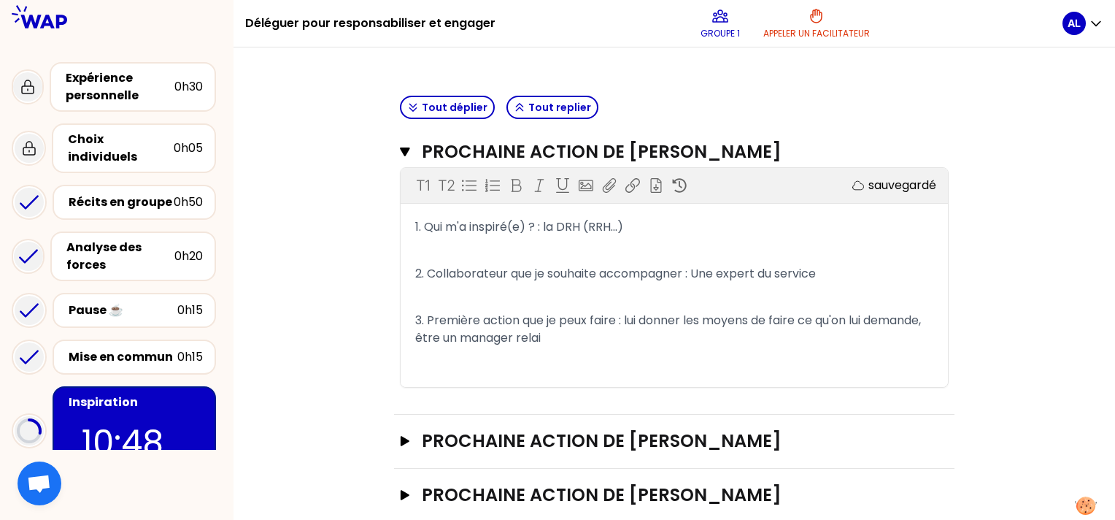
click at [623, 336] on p "3. Première action que je peux faire : lui donner les moyens de faire ce qu'on …" at bounding box center [674, 329] width 518 height 41
click at [349, 363] on div "Objectifs # Partagez à tour de rôle votre prochaine étape pour déléguer afin de…" at bounding box center [674, 100] width 823 height 846
click at [318, 366] on div "Objectifs # Partagez à tour de rôle votre prochaine étape pour déléguer afin de…" at bounding box center [674, 100] width 823 height 846
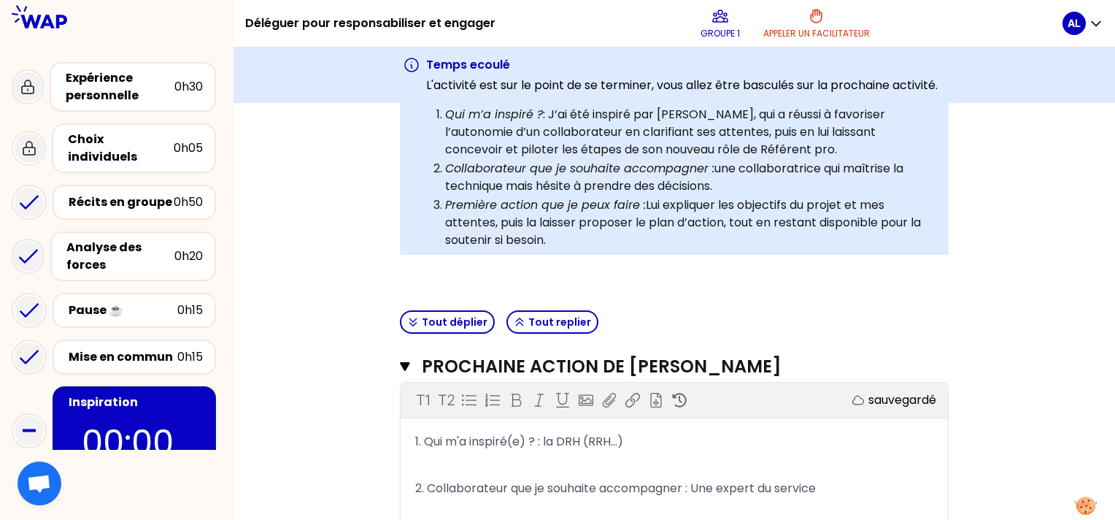
scroll to position [10, 0]
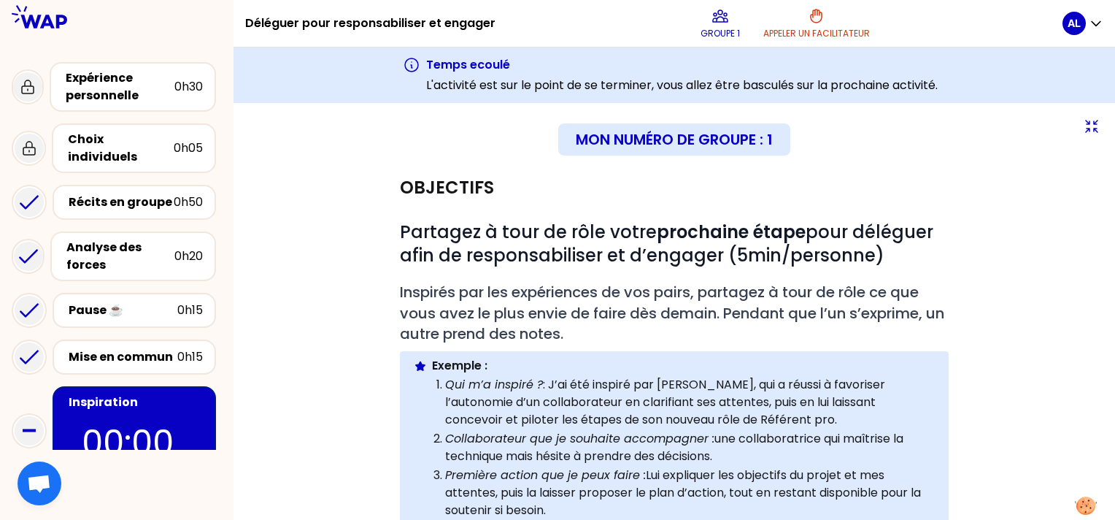
drag, startPoint x: 549, startPoint y: 270, endPoint x: 471, endPoint y: 39, distance: 244.4
click at [471, 39] on div "Déléguer pour responsabiliser et engager Groupe 1 Appeler un facilitateur AL Te…" at bounding box center [674, 260] width 881 height 520
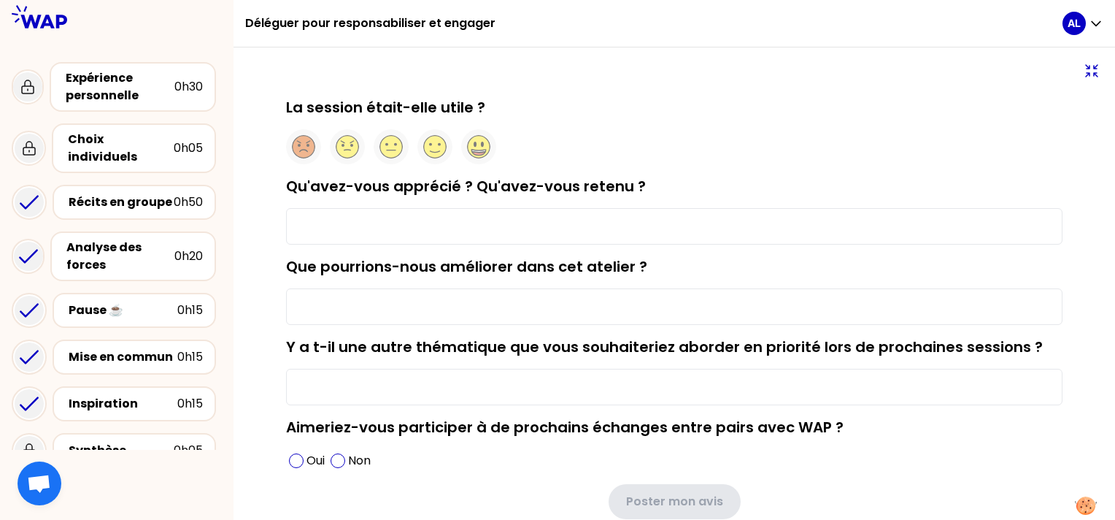
scroll to position [156, 0]
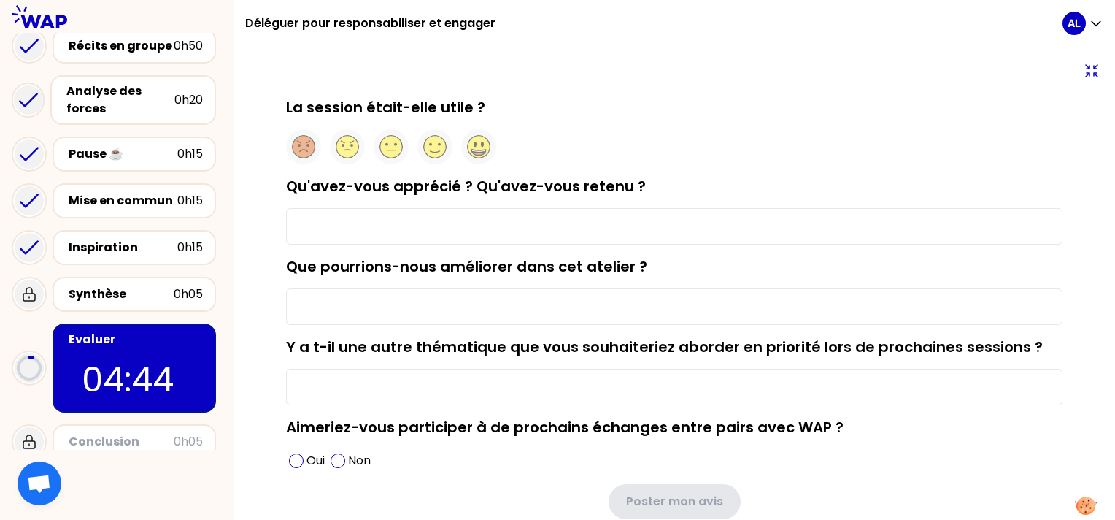
click at [108, 354] on p "04:44" at bounding box center [134, 379] width 105 height 51
click at [484, 142] on ellipse at bounding box center [482, 144] width 3 height 5
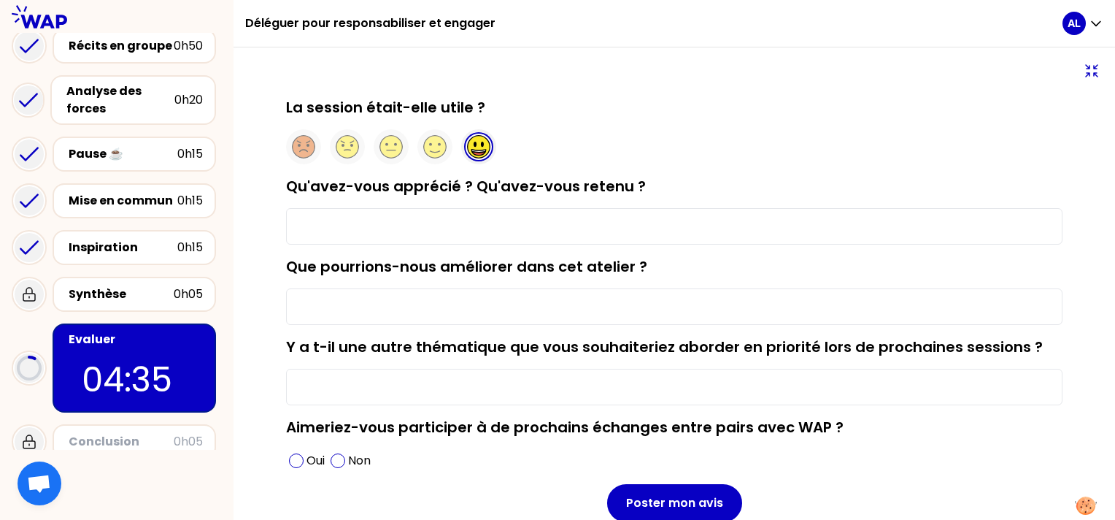
click at [319, 217] on input "Qu'avez-vous apprécié ? Qu'avez-vous retenu ?" at bounding box center [674, 226] width 776 height 36
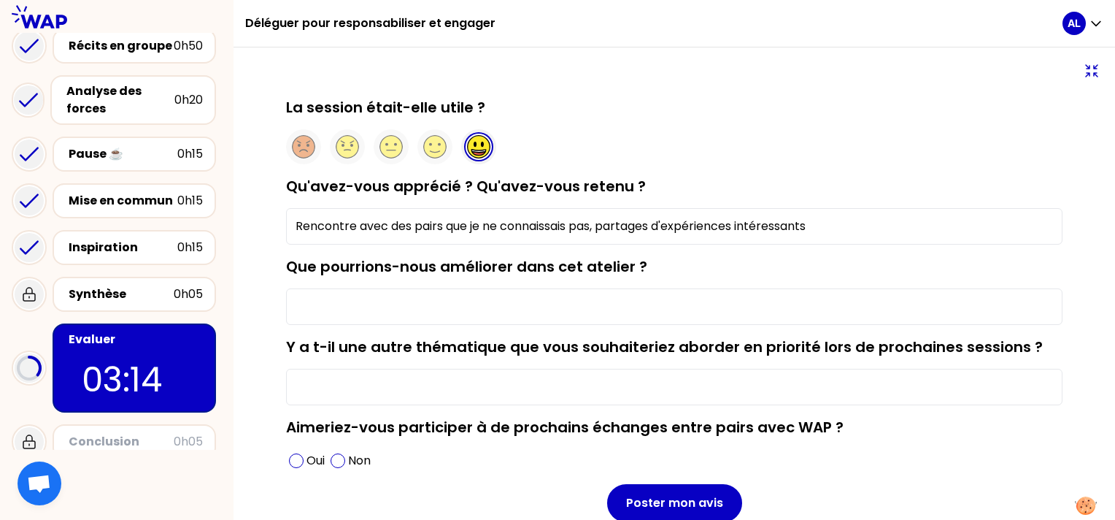
type input "Rencontre avec des pairs que je ne connaissais pas, partages d'expériences inté…"
click at [409, 304] on input "Que pourrions-nous améliorer dans cet atelier ?" at bounding box center [674, 306] width 776 height 36
type input "U"
type input "Allonger la durée de cet atelier"
click at [380, 393] on input "Y a t-il une autre thématique que vous souhaiteriez aborder en priorité lors de…" at bounding box center [674, 386] width 776 height 36
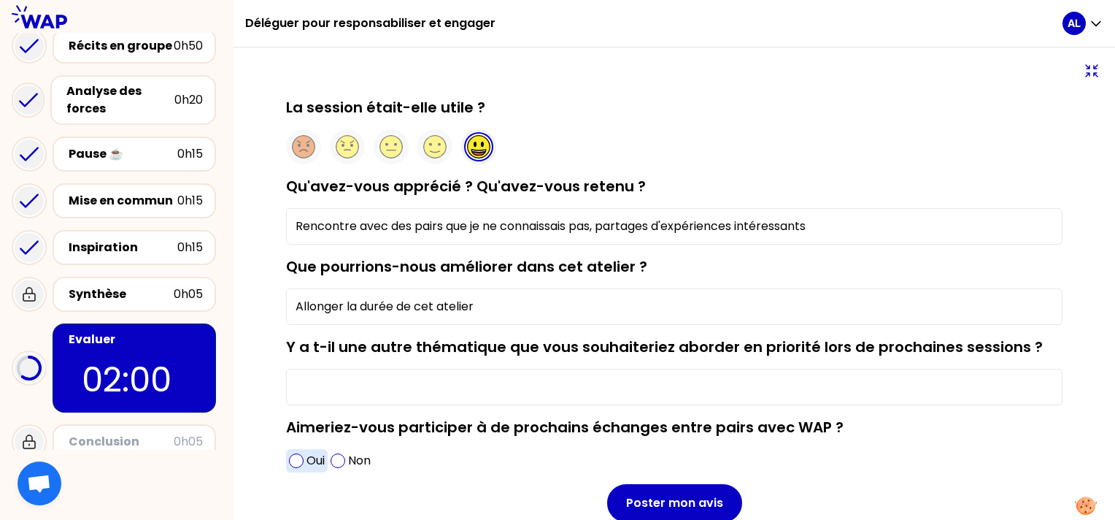
click at [303, 464] on span at bounding box center [296, 460] width 15 height 15
click at [459, 388] on input "Y a t-il une autre thématique que vous souhaiteriez aborder en priorité lors de…" at bounding box center [674, 386] width 776 height 36
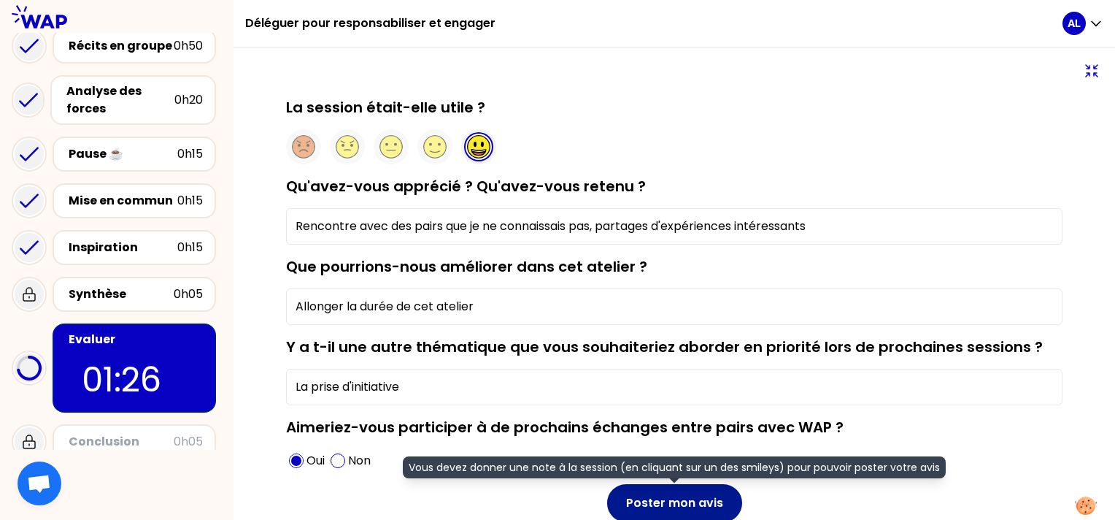
type input "La prise d'initiative"
click at [671, 501] on button "Poster mon avis" at bounding box center [674, 503] width 135 height 38
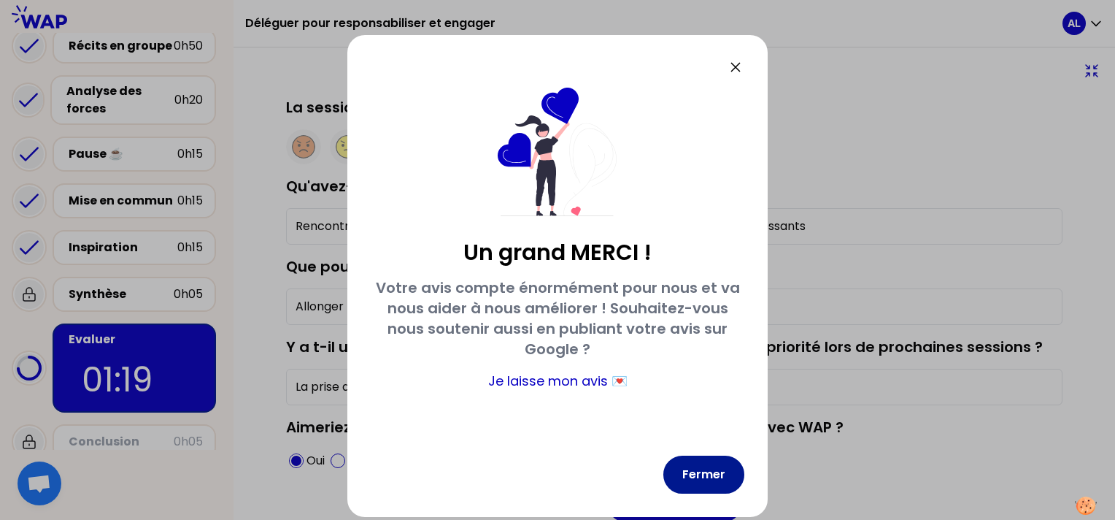
click at [710, 485] on button "Fermer" at bounding box center [703, 474] width 81 height 38
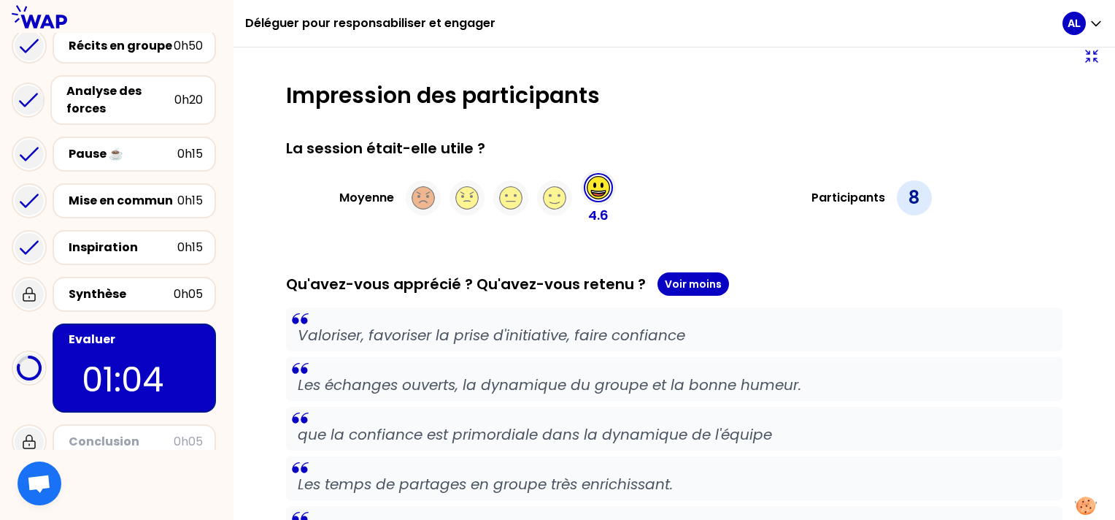
scroll to position [11, 0]
